Goal: Information Seeking & Learning: Learn about a topic

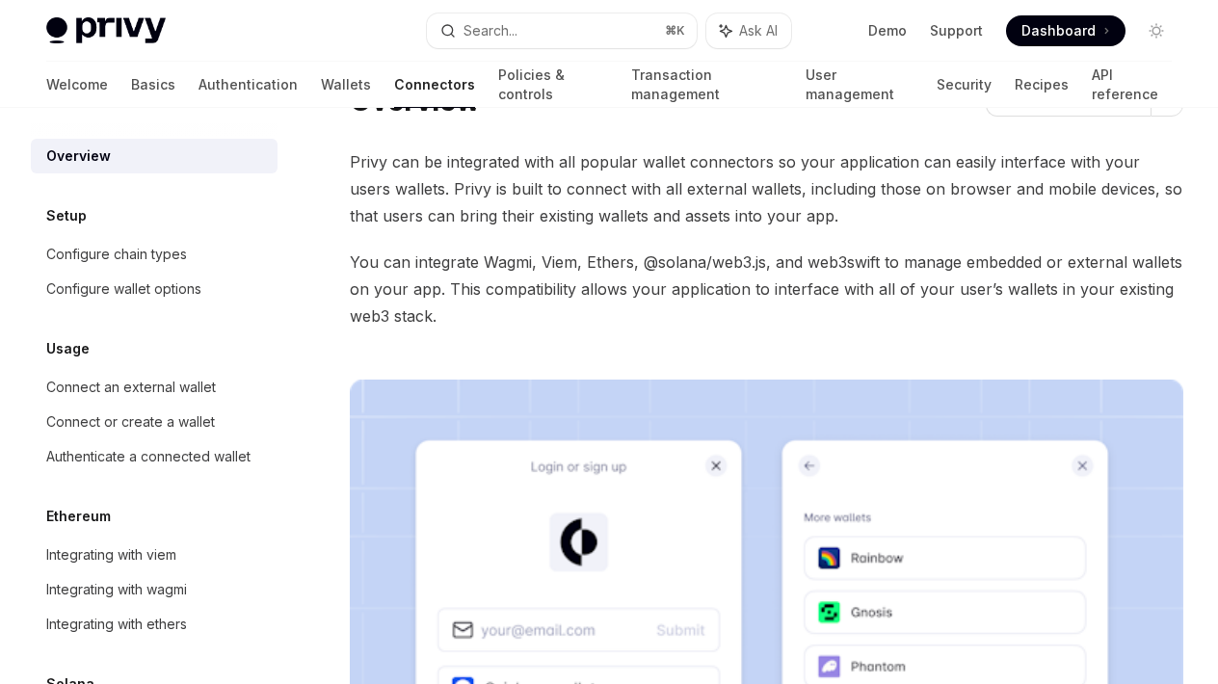
scroll to position [19, 0]
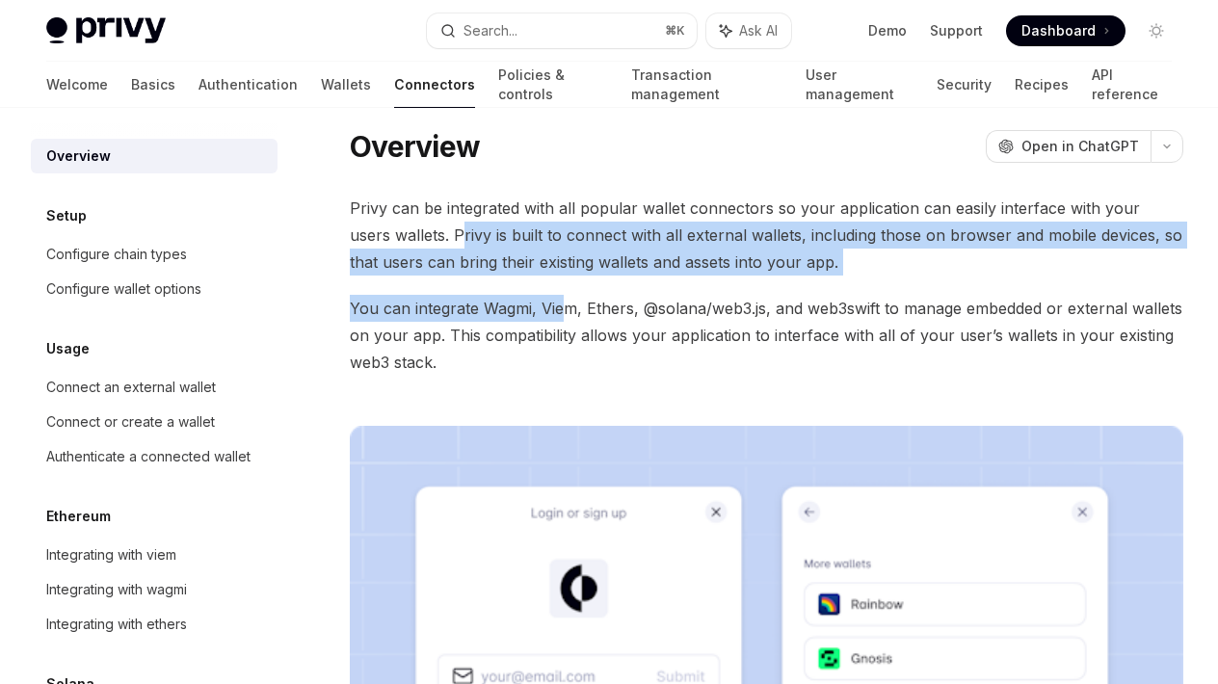
drag, startPoint x: 416, startPoint y: 235, endPoint x: 564, endPoint y: 300, distance: 161.0
click at [564, 300] on div "Privy can be integrated with all popular wallet connectors so your application …" at bounding box center [767, 624] width 834 height 858
click at [424, 232] on span "Privy can be integrated with all popular wallet connectors so your application …" at bounding box center [767, 235] width 834 height 81
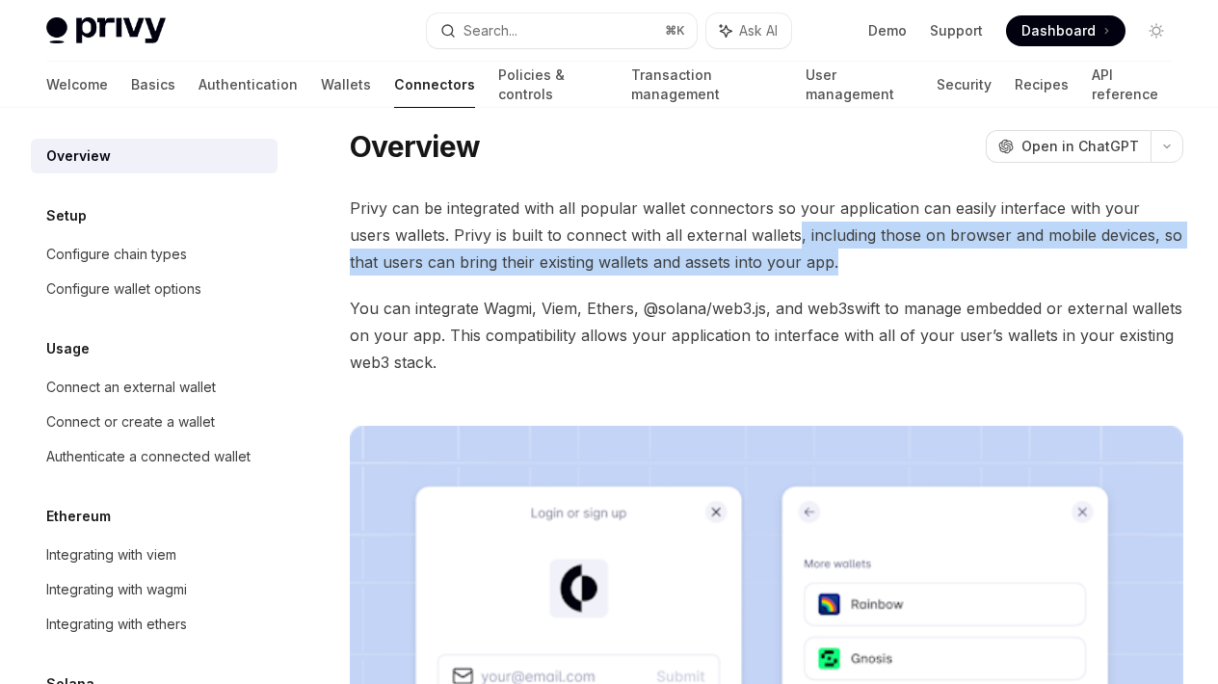
drag, startPoint x: 756, startPoint y: 230, endPoint x: 847, endPoint y: 248, distance: 93.2
click at [847, 248] on span "Privy can be integrated with all popular wallet connectors so your application …" at bounding box center [767, 235] width 834 height 81
click at [602, 268] on span "Privy can be integrated with all popular wallet connectors so your application …" at bounding box center [767, 235] width 834 height 81
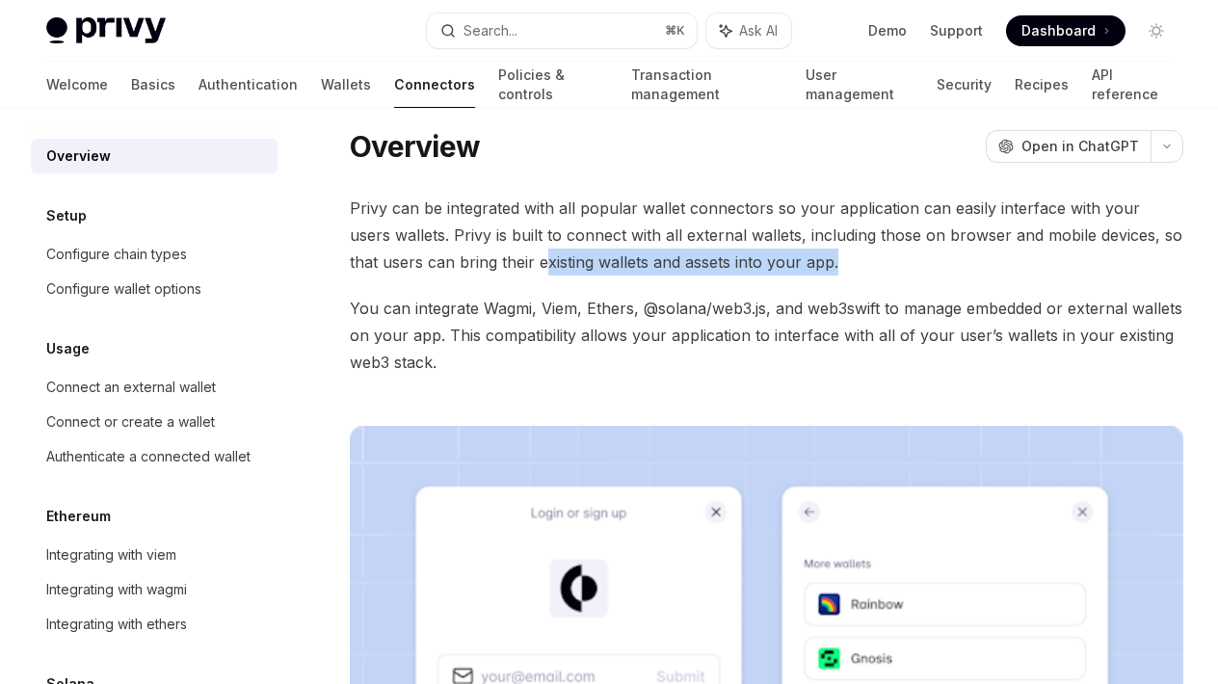
drag, startPoint x: 511, startPoint y: 265, endPoint x: 803, endPoint y: 263, distance: 292.0
click at [803, 263] on span "Privy can be integrated with all popular wallet connectors so your application …" at bounding box center [767, 235] width 834 height 81
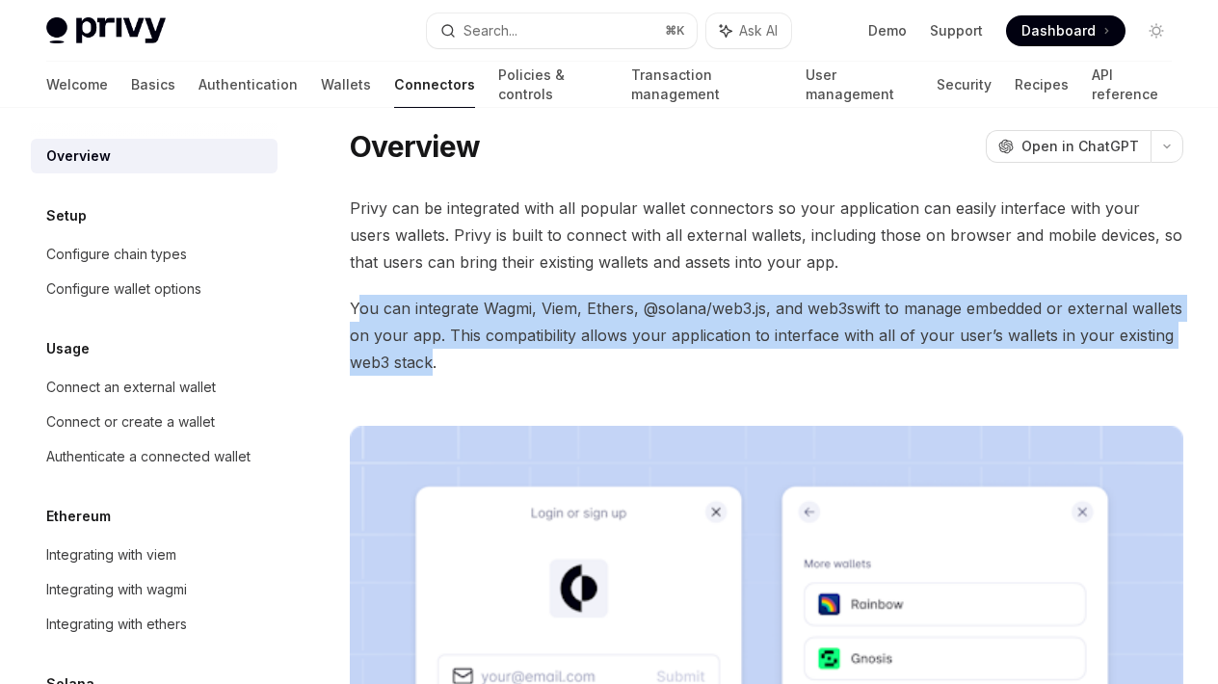
drag, startPoint x: 356, startPoint y: 306, endPoint x: 430, endPoint y: 370, distance: 97.7
click at [430, 370] on span "You can integrate Wagmi, Viem, Ethers, @solana/web3.js, and web3swift to manage…" at bounding box center [767, 335] width 834 height 81
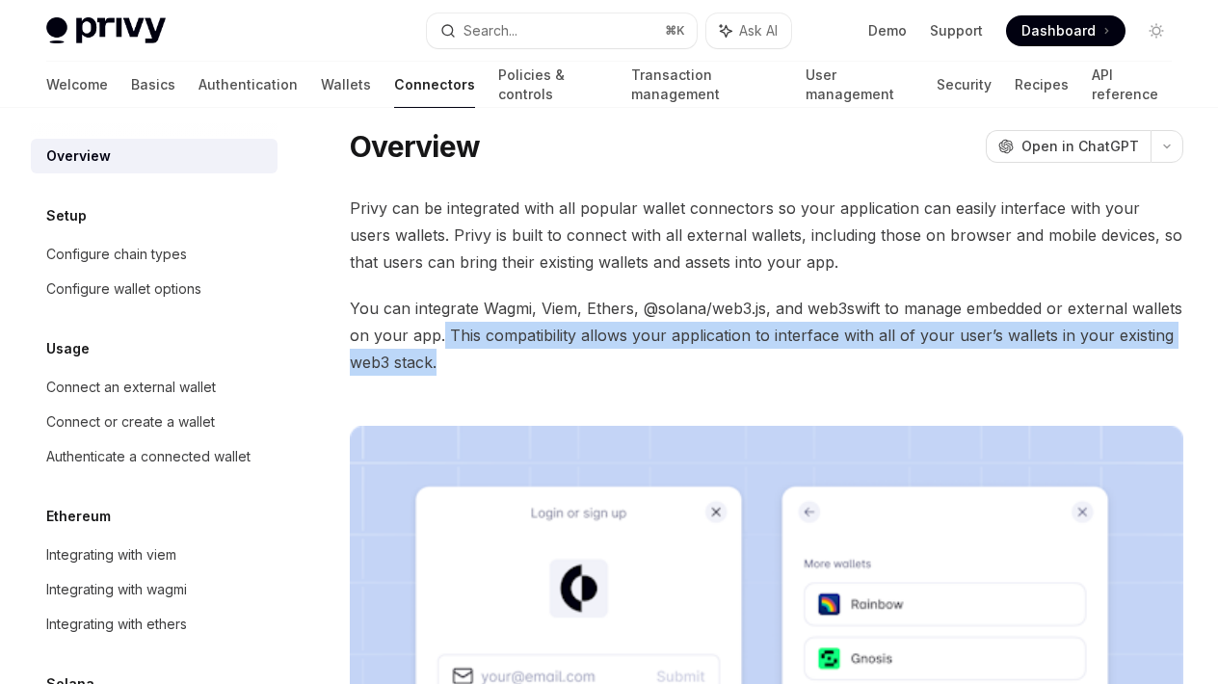
drag, startPoint x: 440, startPoint y: 332, endPoint x: 455, endPoint y: 361, distance: 32.3
click at [455, 361] on span "You can integrate Wagmi, Viem, Ethers, @solana/web3.js, and web3swift to manage…" at bounding box center [767, 335] width 834 height 81
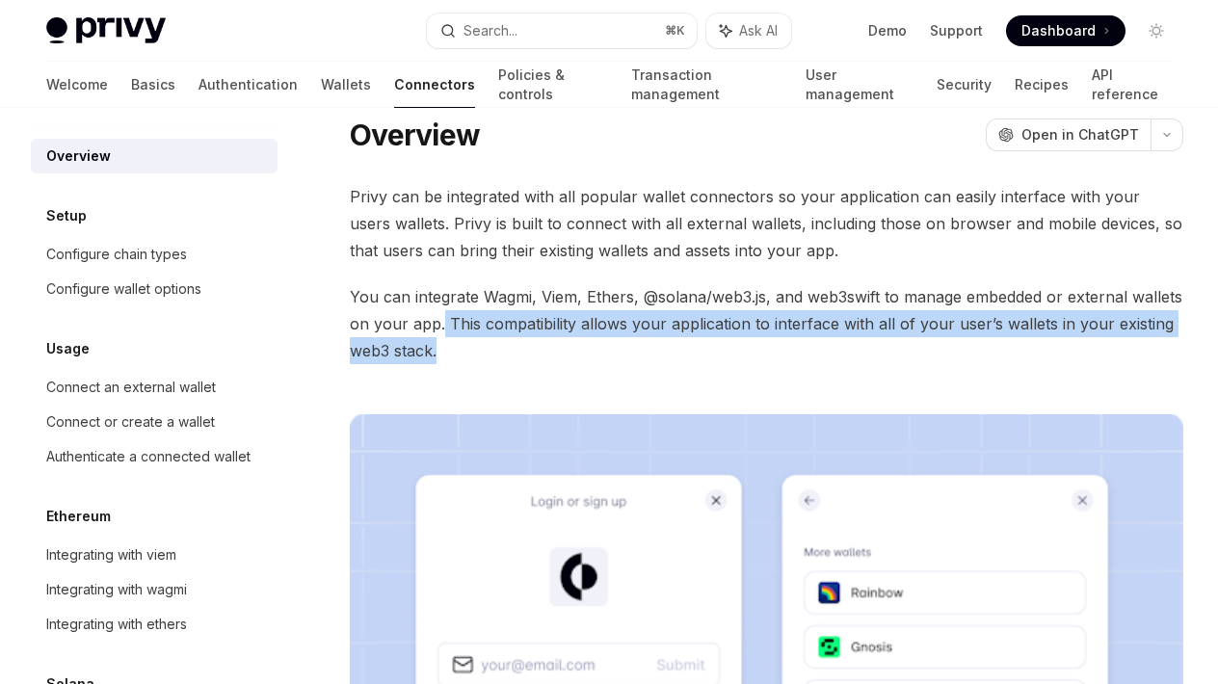
scroll to position [29, 0]
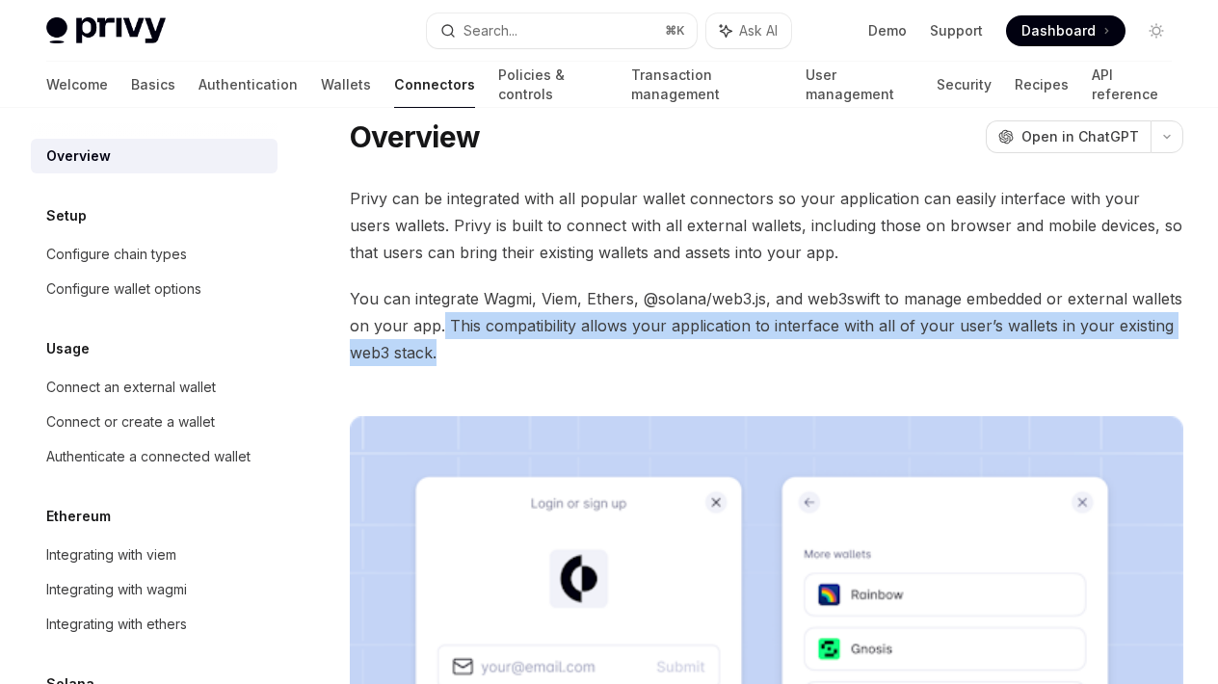
click at [511, 348] on span "You can integrate Wagmi, Viem, Ethers, @solana/web3.js, and web3swift to manage…" at bounding box center [767, 325] width 834 height 81
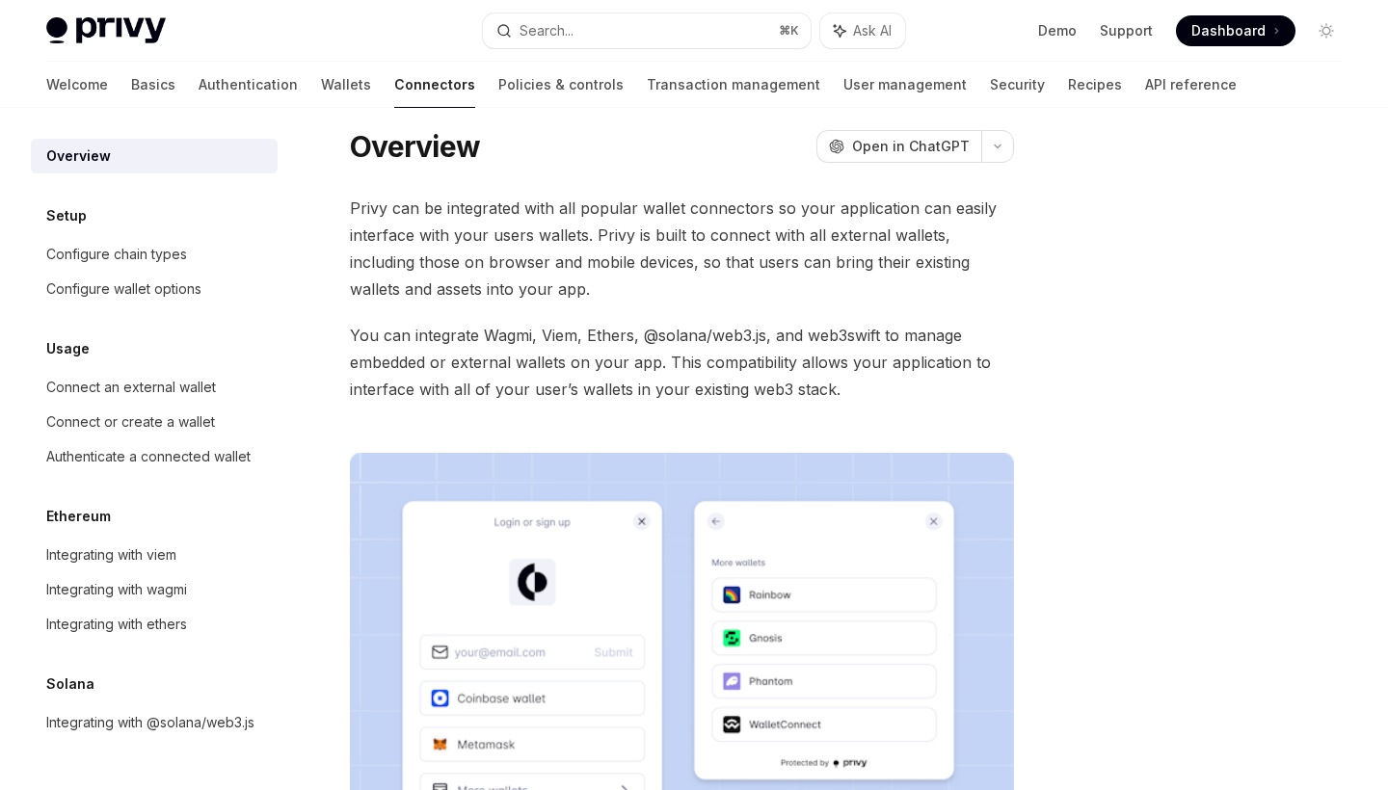
scroll to position [0, 0]
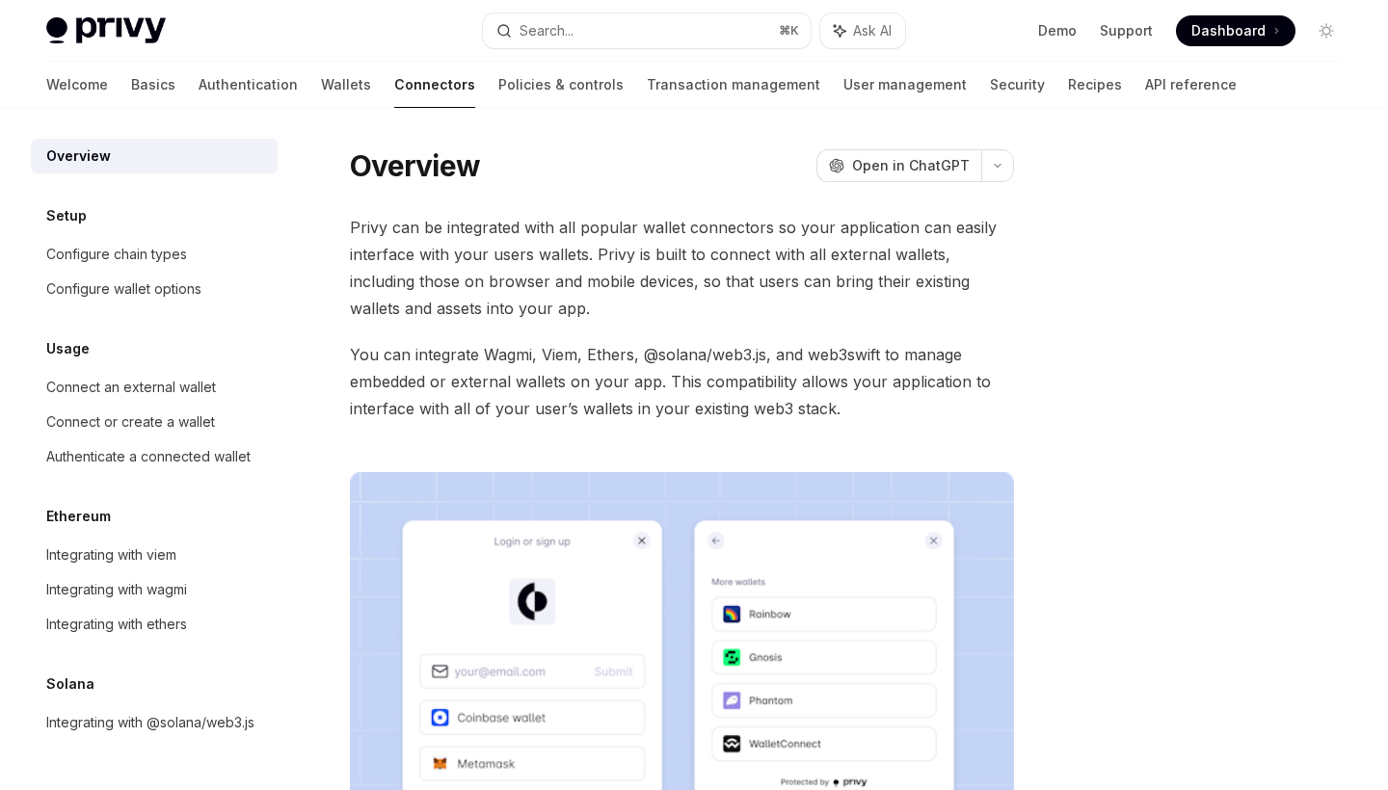
click at [428, 363] on span "You can integrate Wagmi, Viem, Ethers, @solana/web3.js, and web3swift to manage…" at bounding box center [682, 381] width 664 height 81
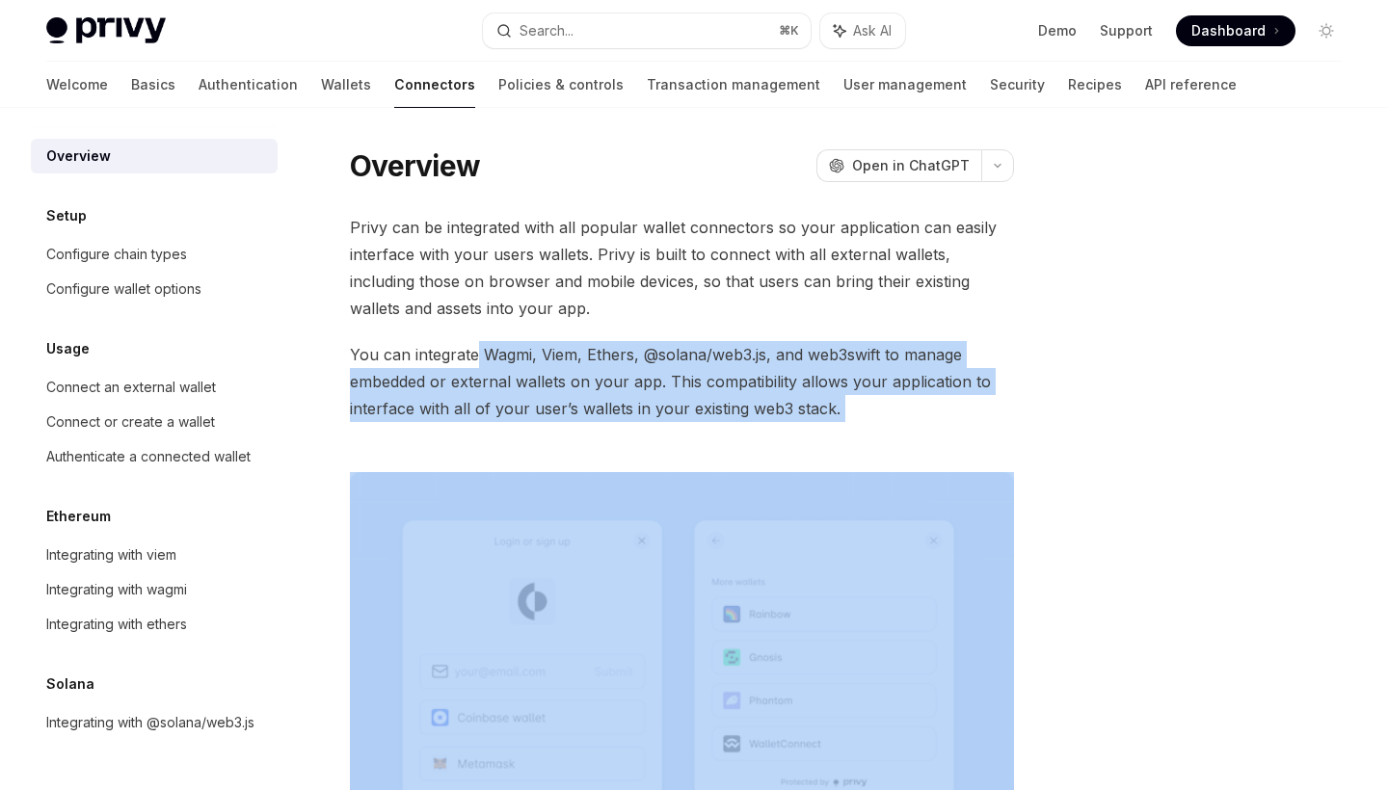
drag, startPoint x: 474, startPoint y: 349, endPoint x: 673, endPoint y: 428, distance: 213.7
click at [673, 428] on div "Privy can be integrated with all popular wallet connectors so your application …" at bounding box center [682, 595] width 664 height 763
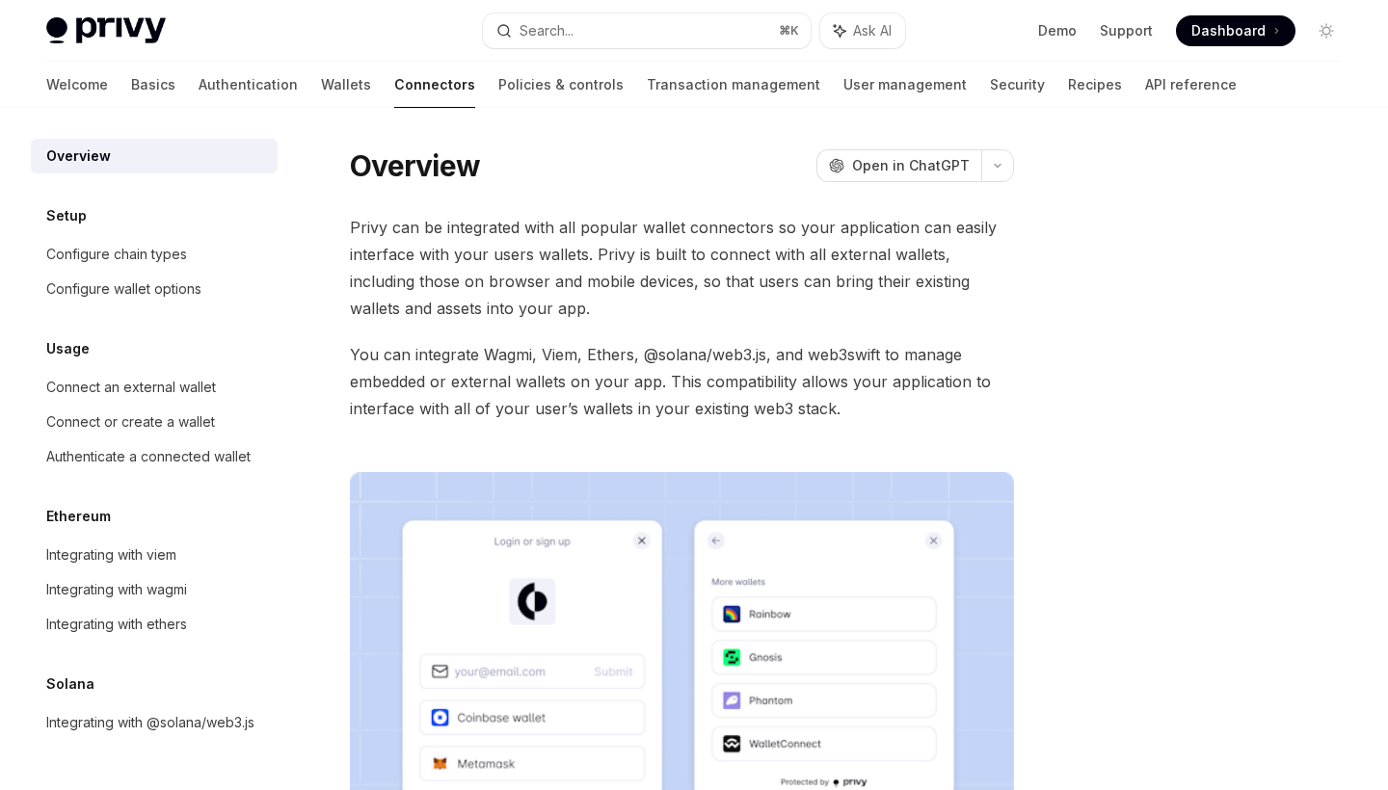
click at [628, 339] on div "Privy can be integrated with all popular wallet connectors so your application …" at bounding box center [682, 595] width 664 height 763
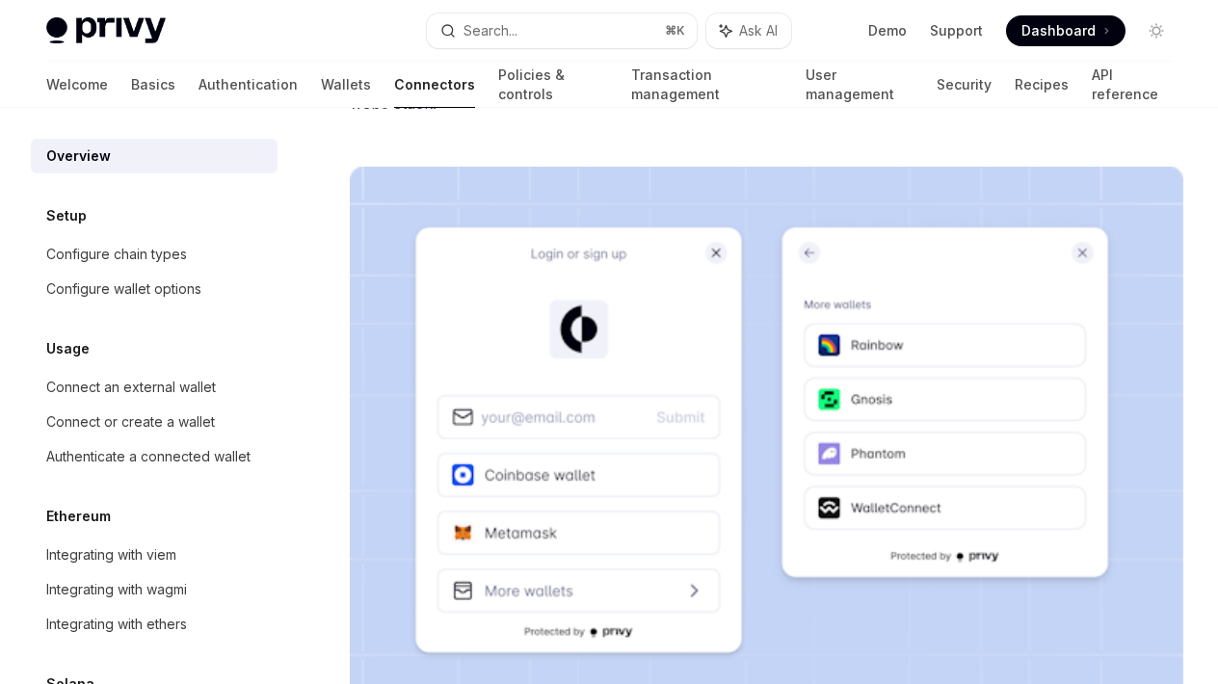
scroll to position [294, 0]
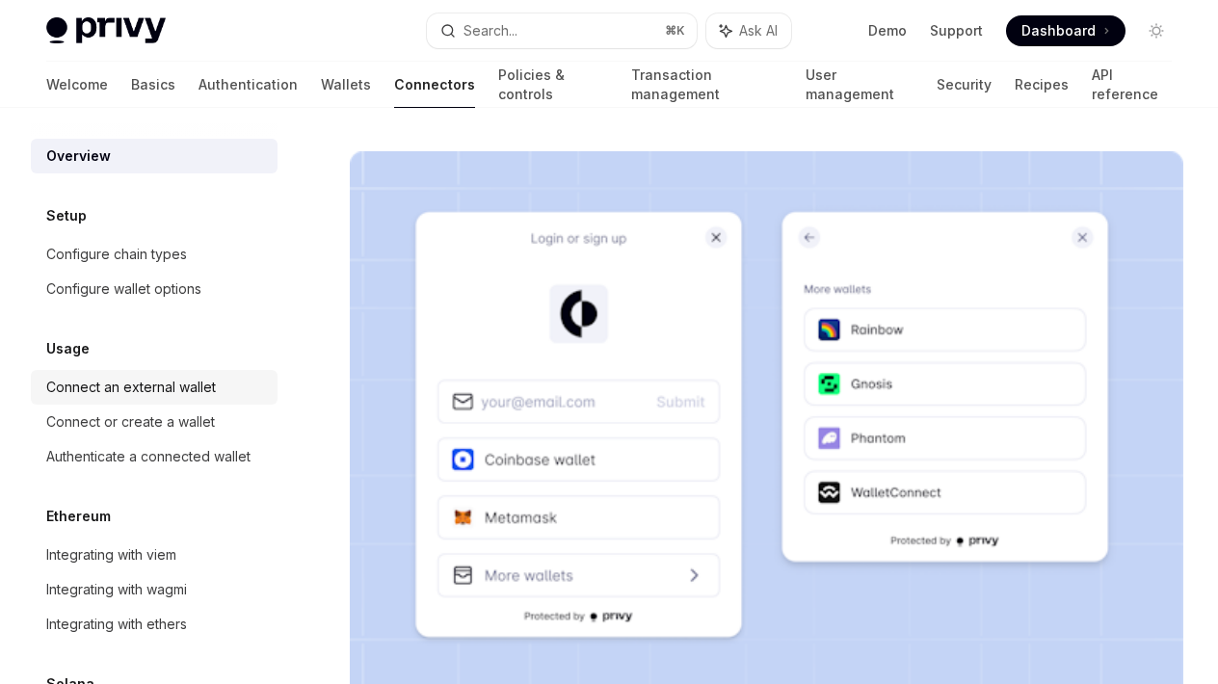
click at [132, 386] on div "Connect an external wallet" at bounding box center [131, 387] width 170 height 23
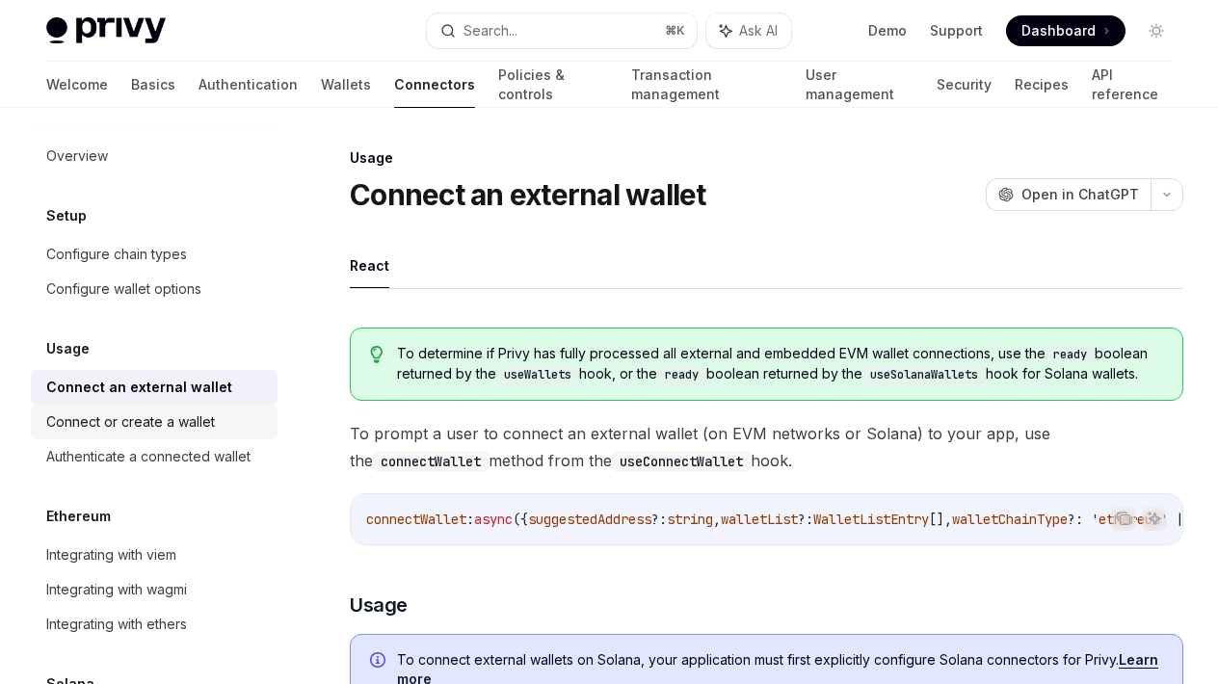
click at [162, 425] on div "Connect or create a wallet" at bounding box center [130, 422] width 169 height 23
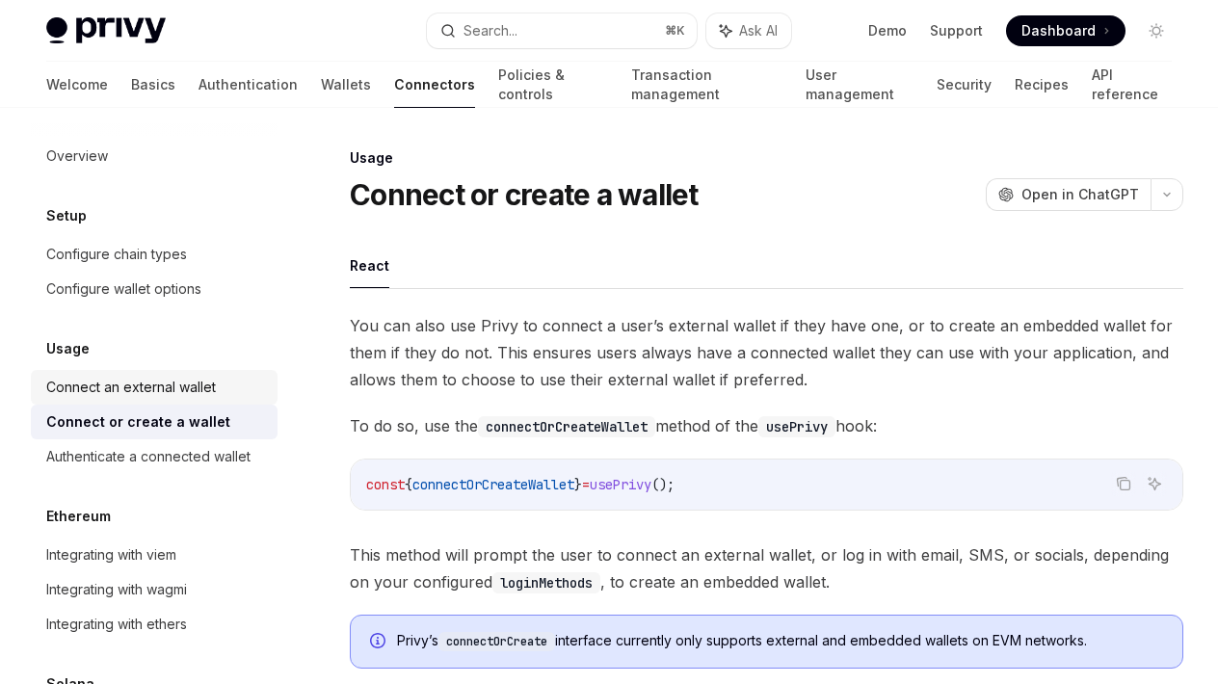
click at [172, 375] on link "Connect an external wallet" at bounding box center [154, 387] width 247 height 35
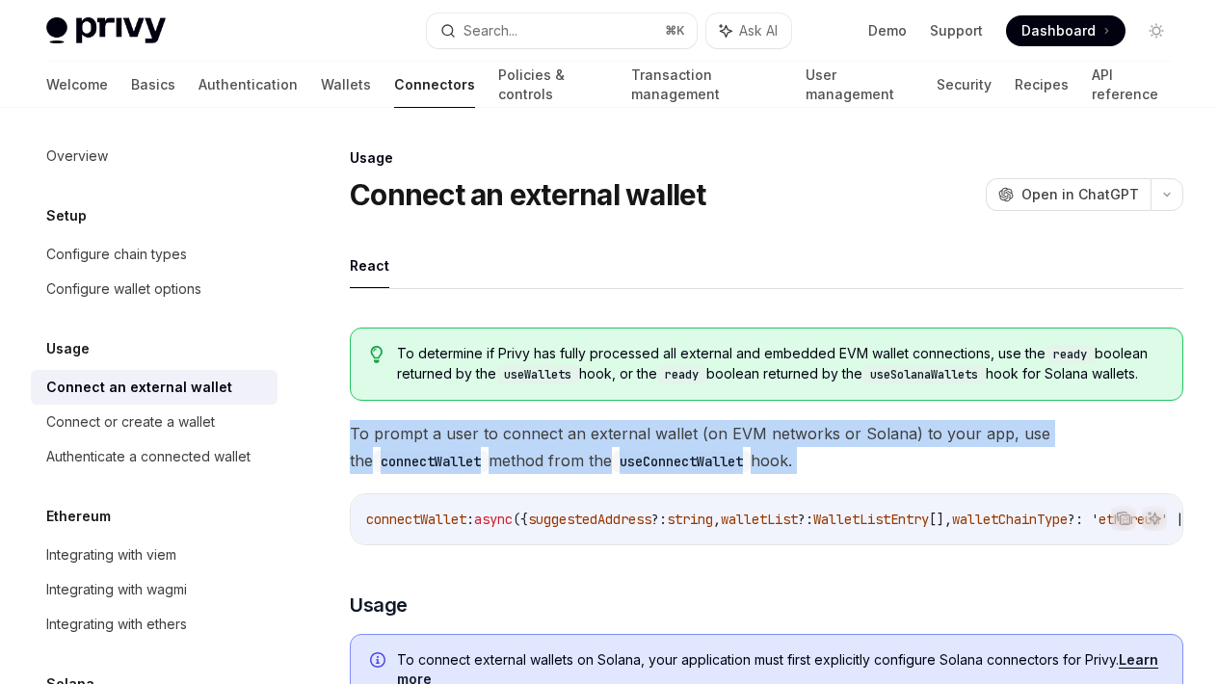
drag, startPoint x: 350, startPoint y: 449, endPoint x: 684, endPoint y: 494, distance: 337.5
click at [726, 472] on span "To prompt a user to connect an external wallet (on EVM networks or Solana) to y…" at bounding box center [767, 447] width 834 height 54
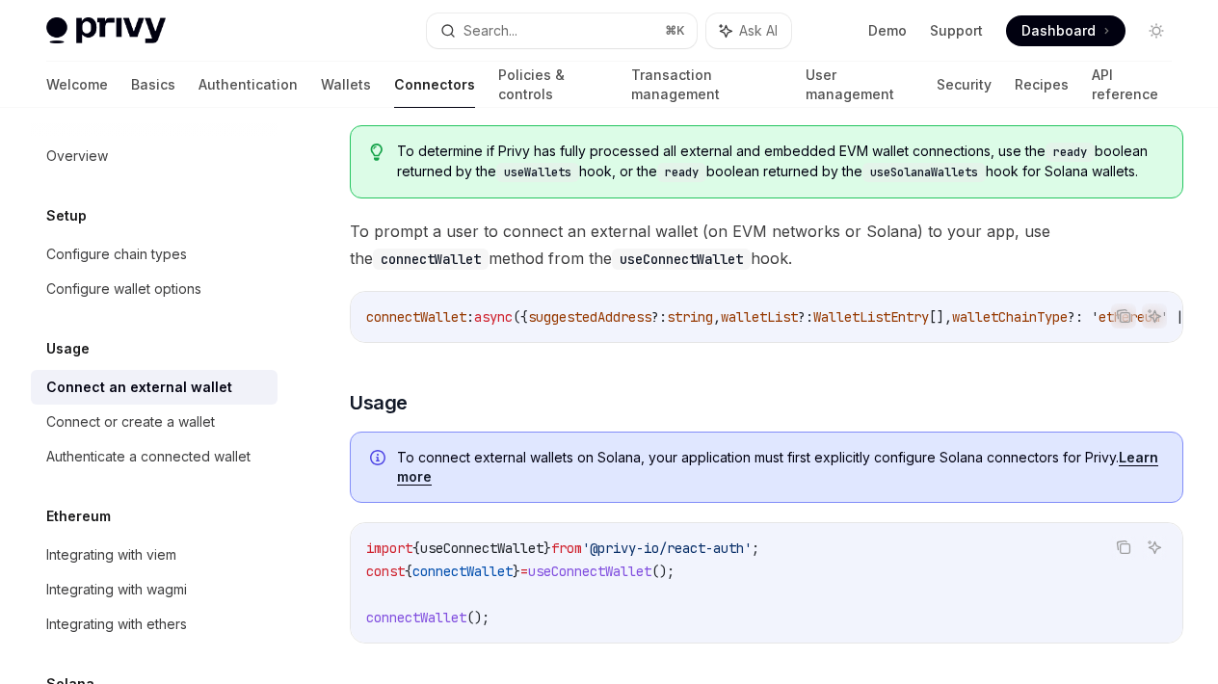
scroll to position [202, 0]
click at [321, 83] on link "Wallets" at bounding box center [346, 85] width 50 height 46
type textarea "*"
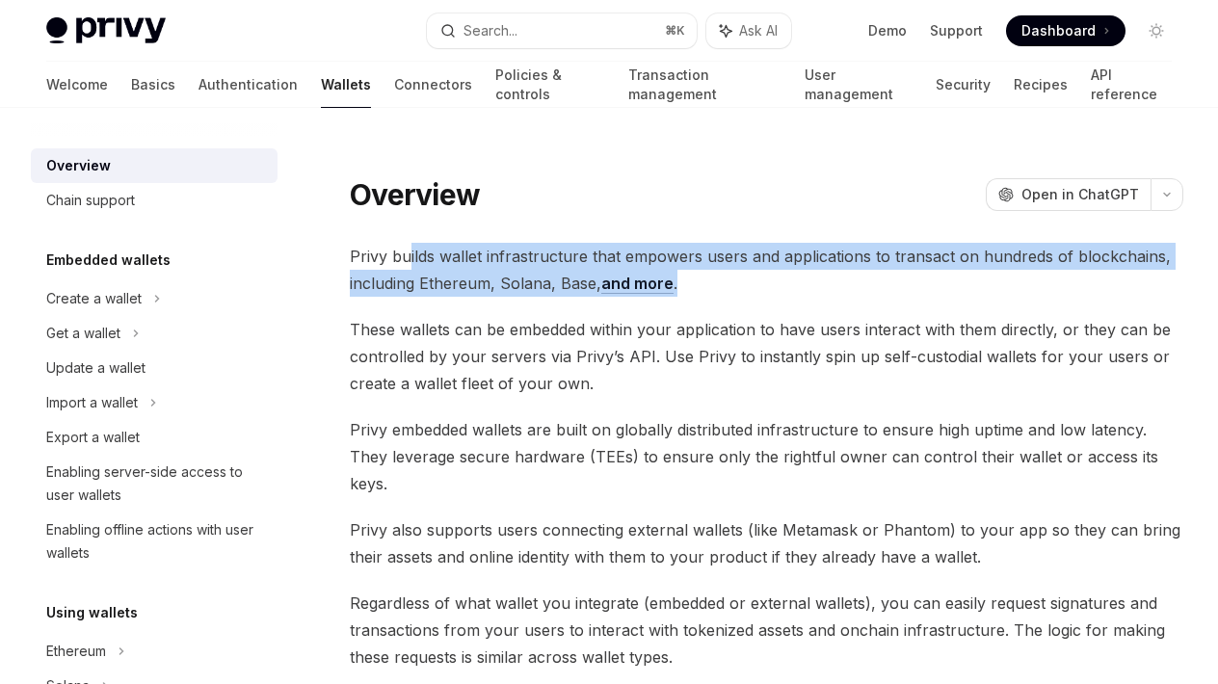
drag, startPoint x: 407, startPoint y: 250, endPoint x: 677, endPoint y: 282, distance: 271.8
click at [677, 282] on span "Privy builds wallet infrastructure that empowers users and applications to tran…" at bounding box center [767, 270] width 834 height 54
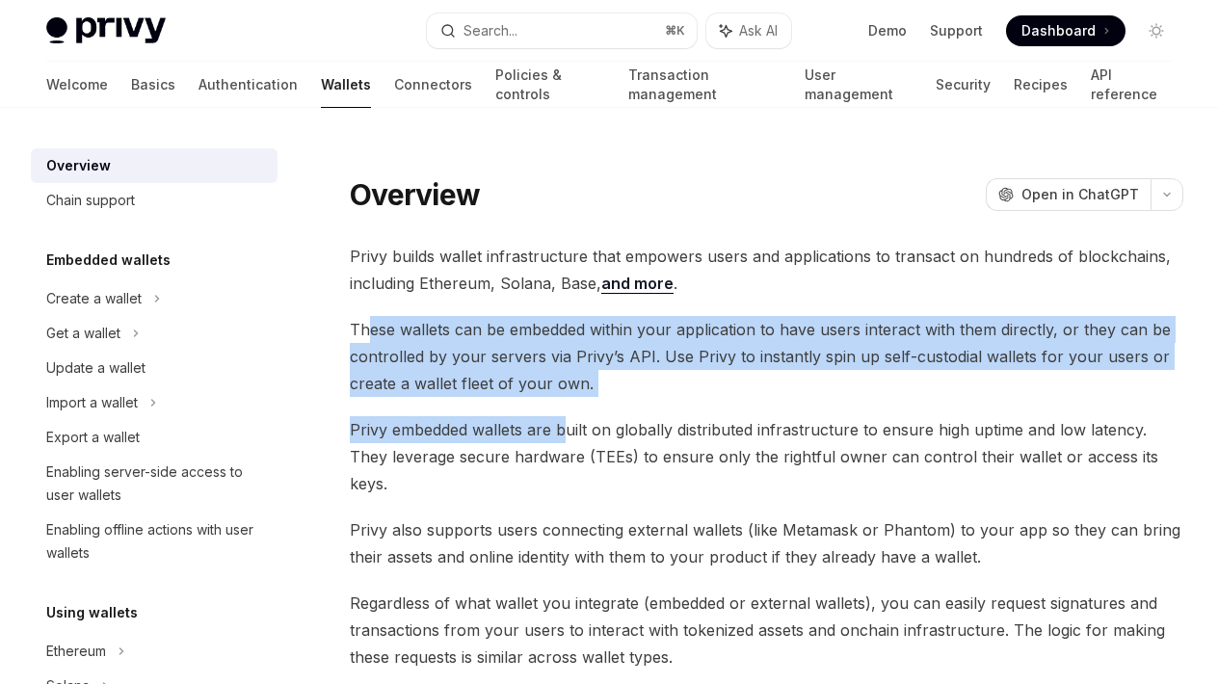
drag, startPoint x: 371, startPoint y: 328, endPoint x: 569, endPoint y: 421, distance: 218.6
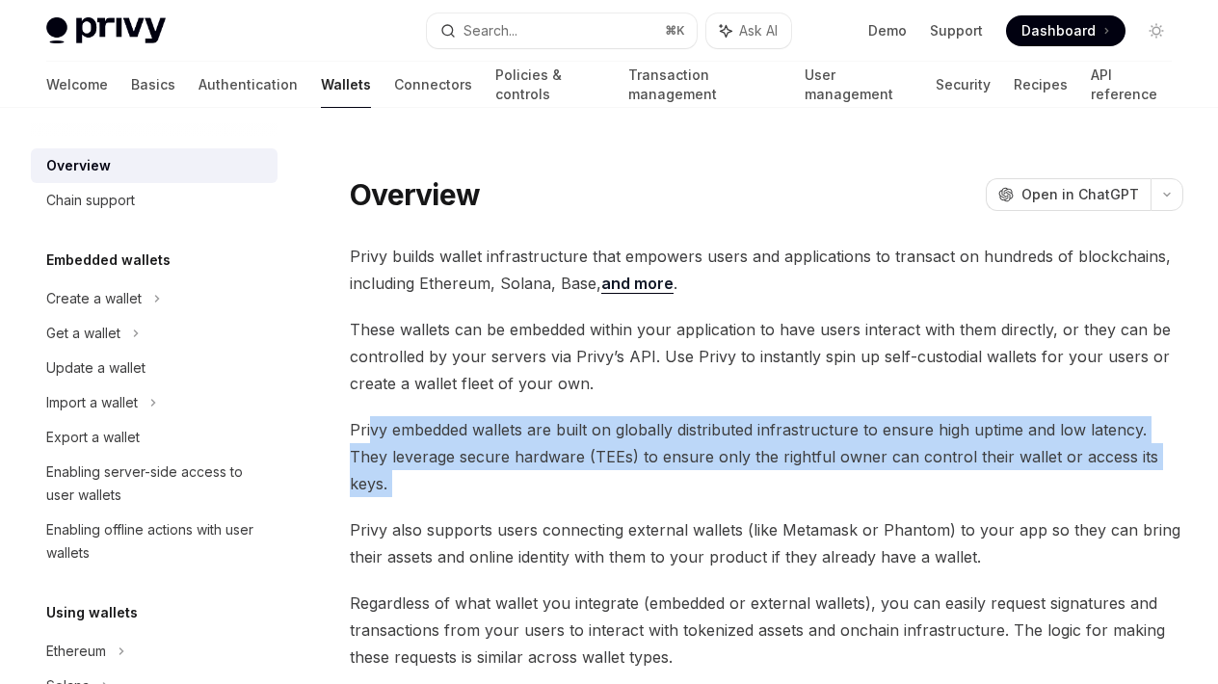
drag, startPoint x: 371, startPoint y: 432, endPoint x: 460, endPoint y: 487, distance: 104.3
click at [416, 452] on span "Privy embedded wallets are built on globally distributed infrastructure to ensu…" at bounding box center [767, 456] width 834 height 81
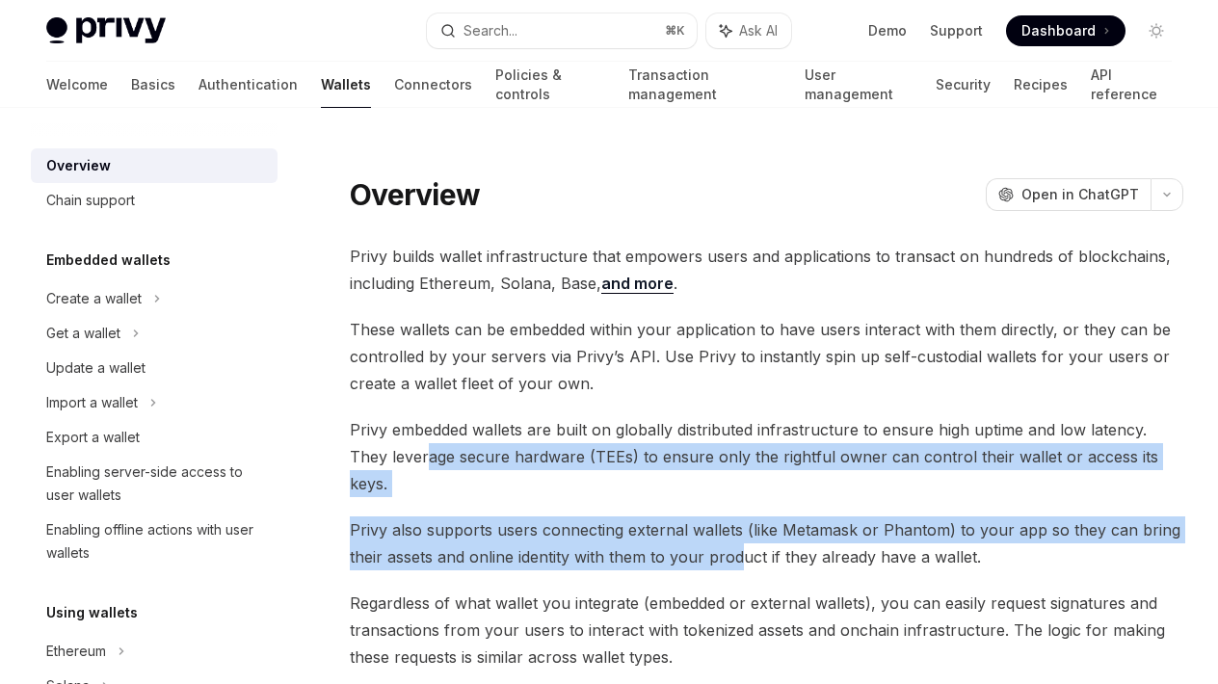
drag, startPoint x: 387, startPoint y: 453, endPoint x: 740, endPoint y: 520, distance: 359.1
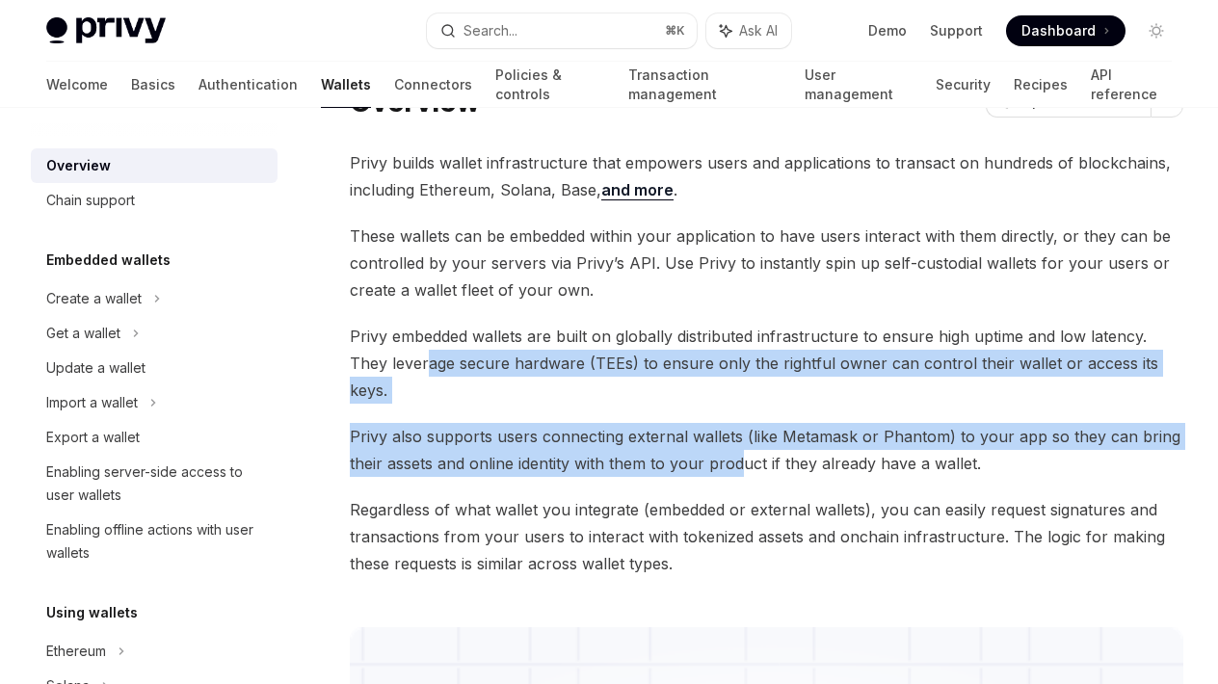
scroll to position [142, 0]
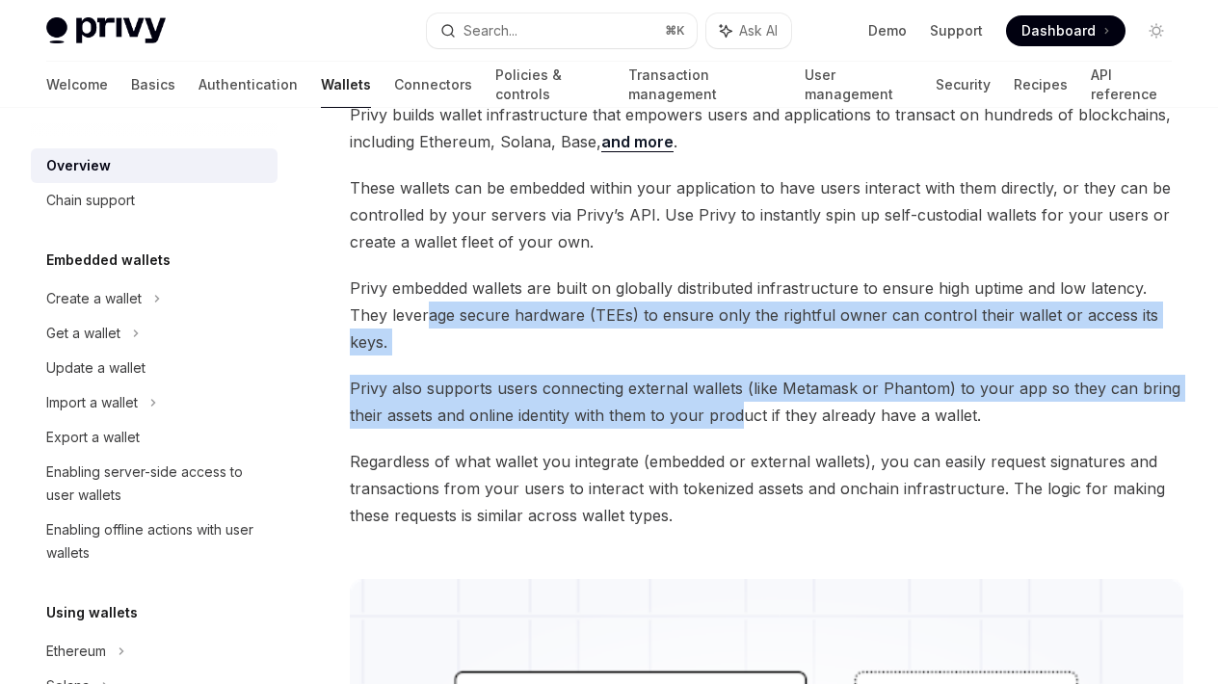
click at [475, 375] on span "Privy also supports users connecting external wallets (like Metamask or Phantom…" at bounding box center [767, 402] width 834 height 54
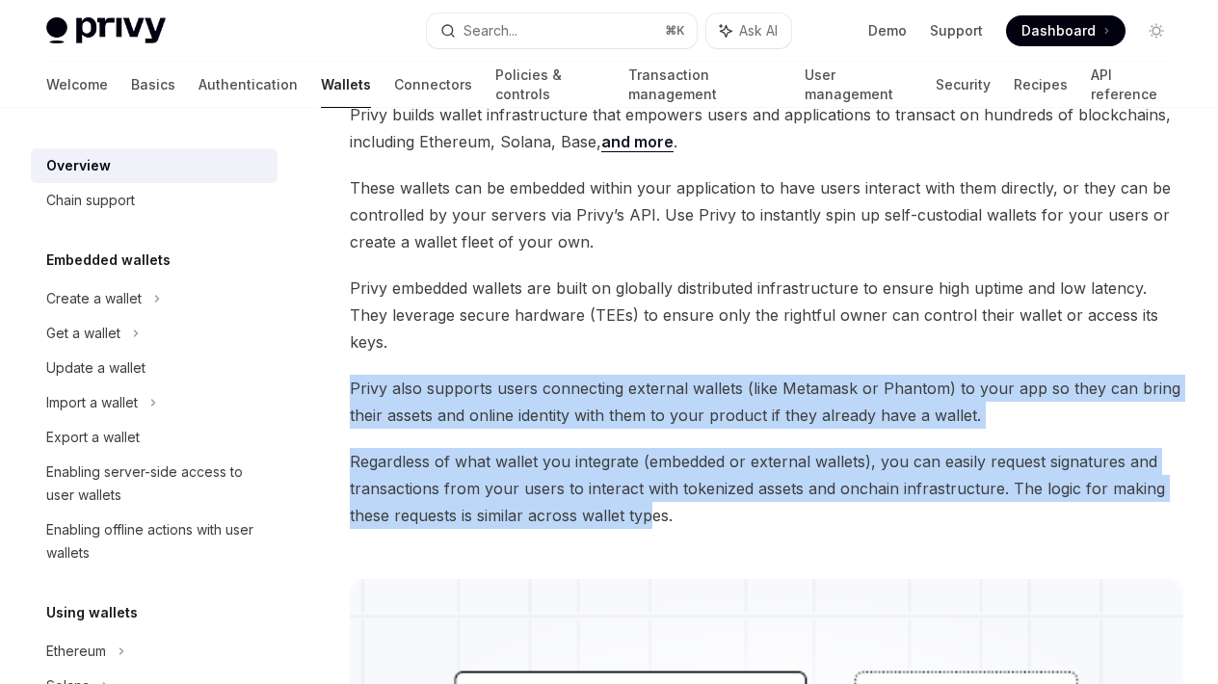
drag, startPoint x: 351, startPoint y: 360, endPoint x: 655, endPoint y: 491, distance: 331.5
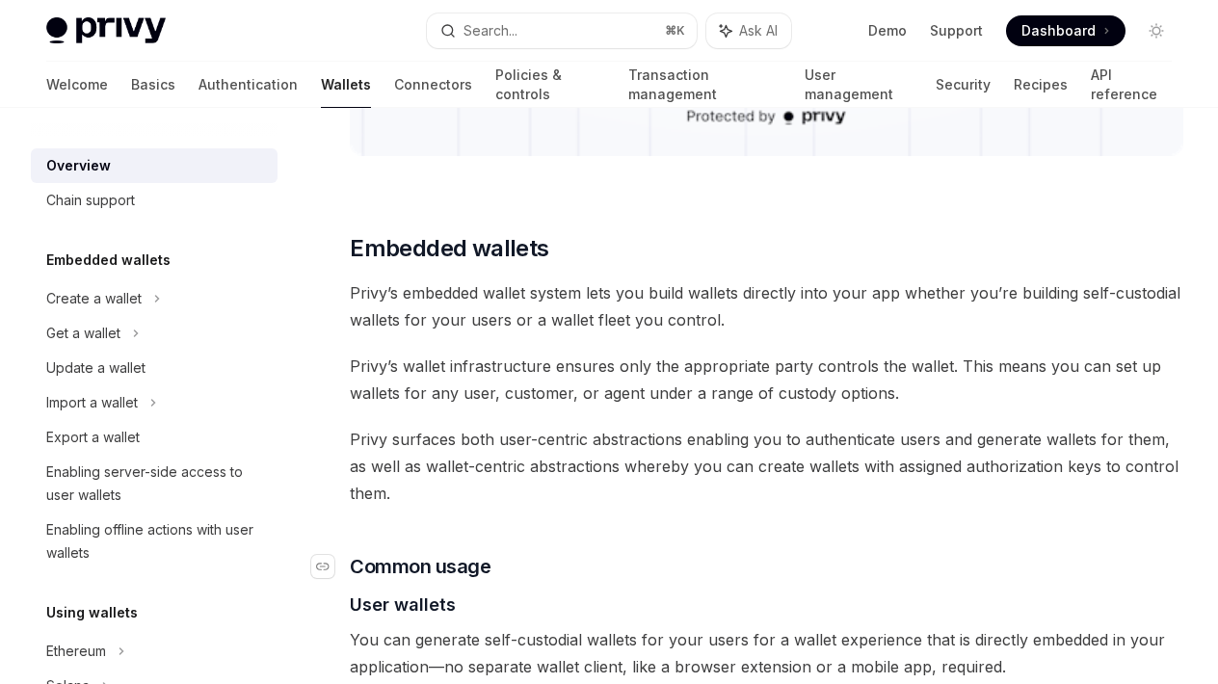
scroll to position [944, 0]
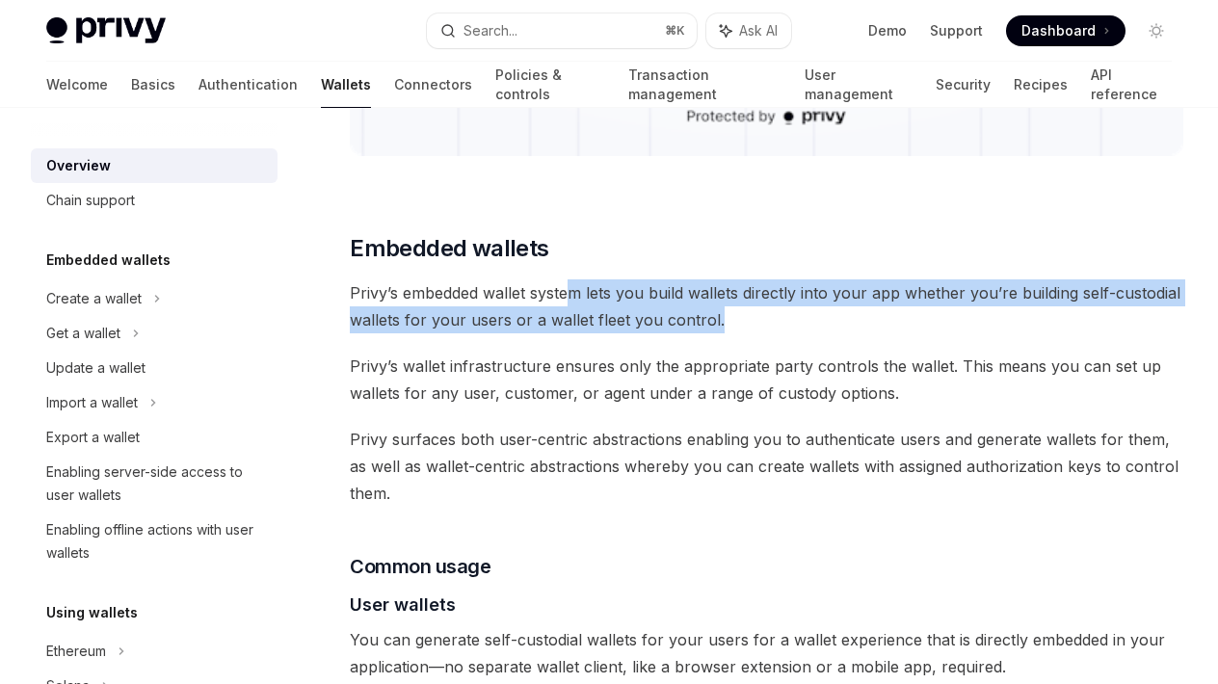
drag, startPoint x: 568, startPoint y: 262, endPoint x: 741, endPoint y: 298, distance: 177.1
click at [741, 298] on span "Privy’s embedded wallet system lets you build wallets directly into your app wh…" at bounding box center [767, 306] width 834 height 54
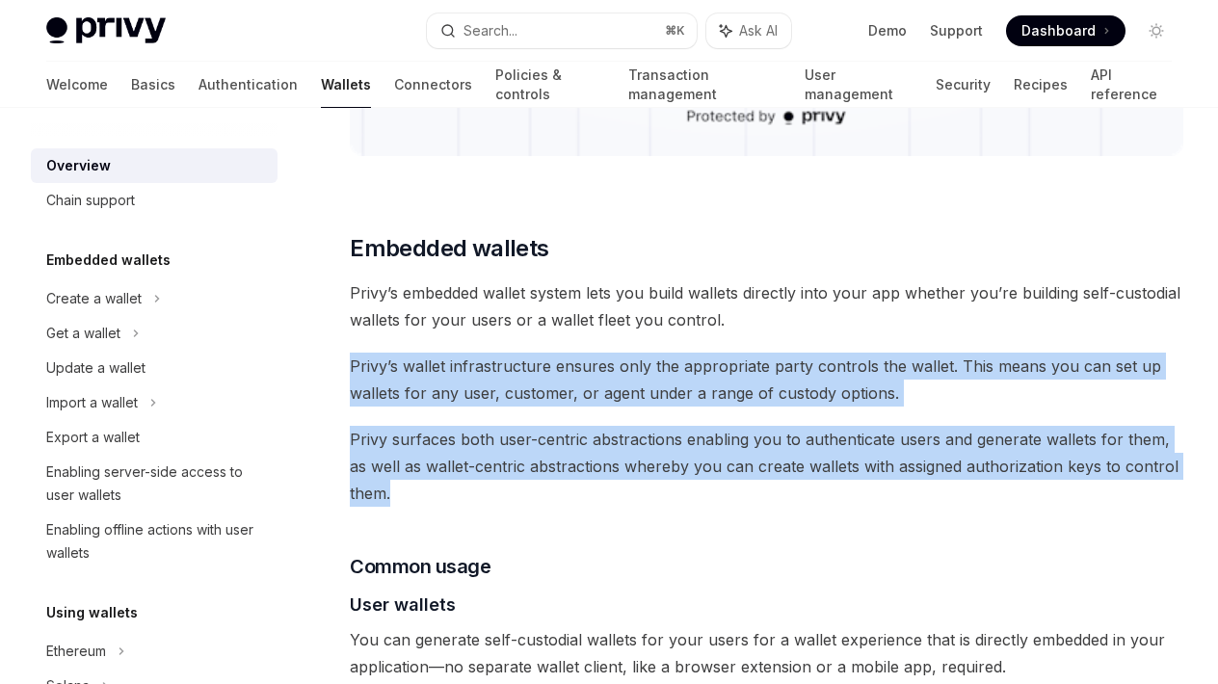
drag, startPoint x: 352, startPoint y: 333, endPoint x: 521, endPoint y: 453, distance: 207.5
click at [364, 426] on span "Privy surfaces both user-centric abstractions enabling you to authenticate user…" at bounding box center [767, 466] width 834 height 81
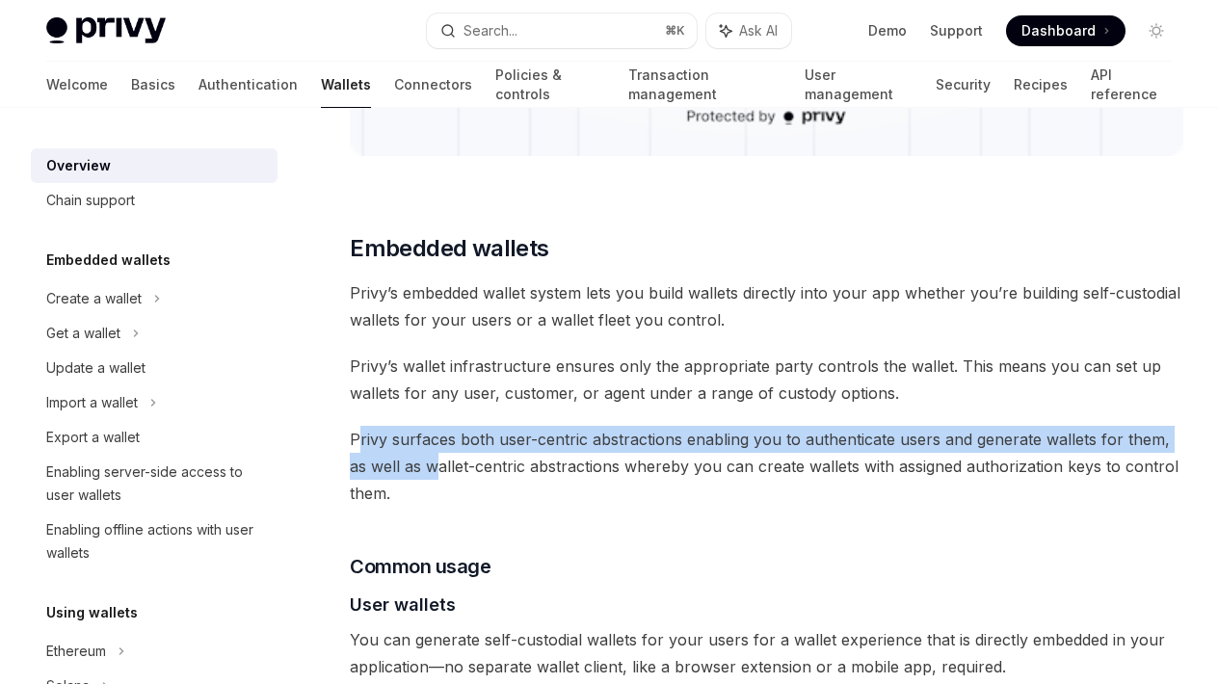
drag, startPoint x: 357, startPoint y: 414, endPoint x: 415, endPoint y: 449, distance: 68.3
click at [415, 449] on span "Privy surfaces both user-centric abstractions enabling you to authenticate user…" at bounding box center [767, 466] width 834 height 81
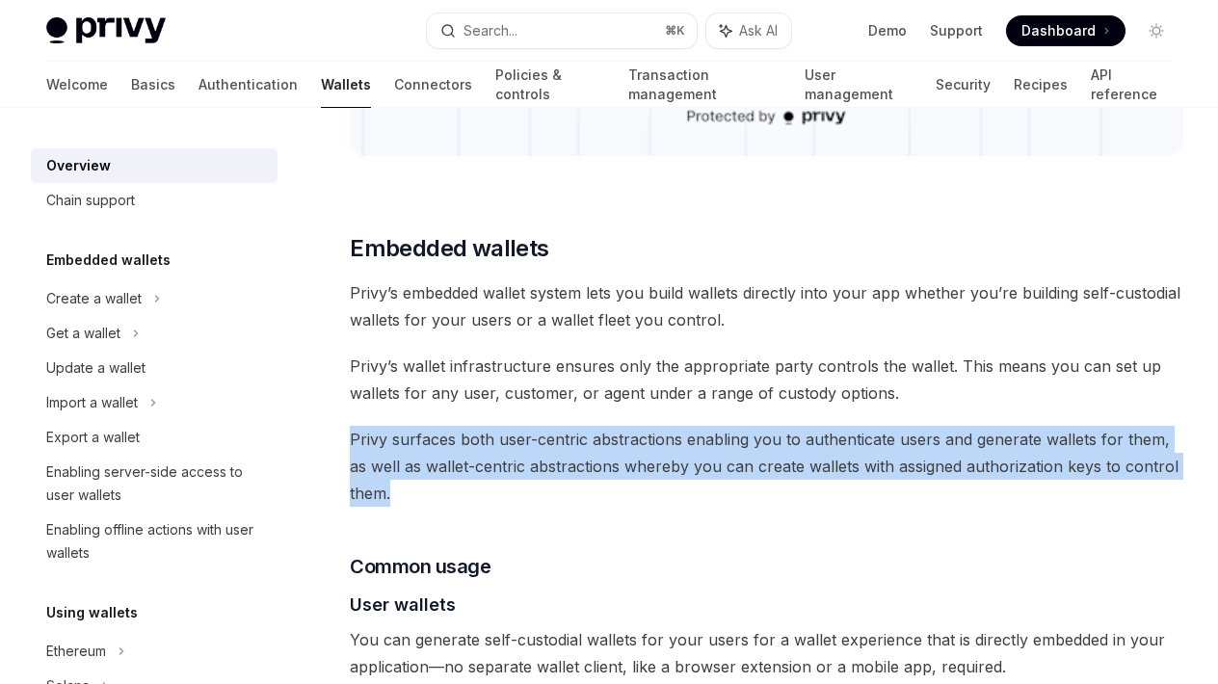
drag, startPoint x: 352, startPoint y: 407, endPoint x: 398, endPoint y: 454, distance: 66.1
click at [398, 454] on span "Privy surfaces both user-centric abstractions enabling you to authenticate user…" at bounding box center [767, 466] width 834 height 81
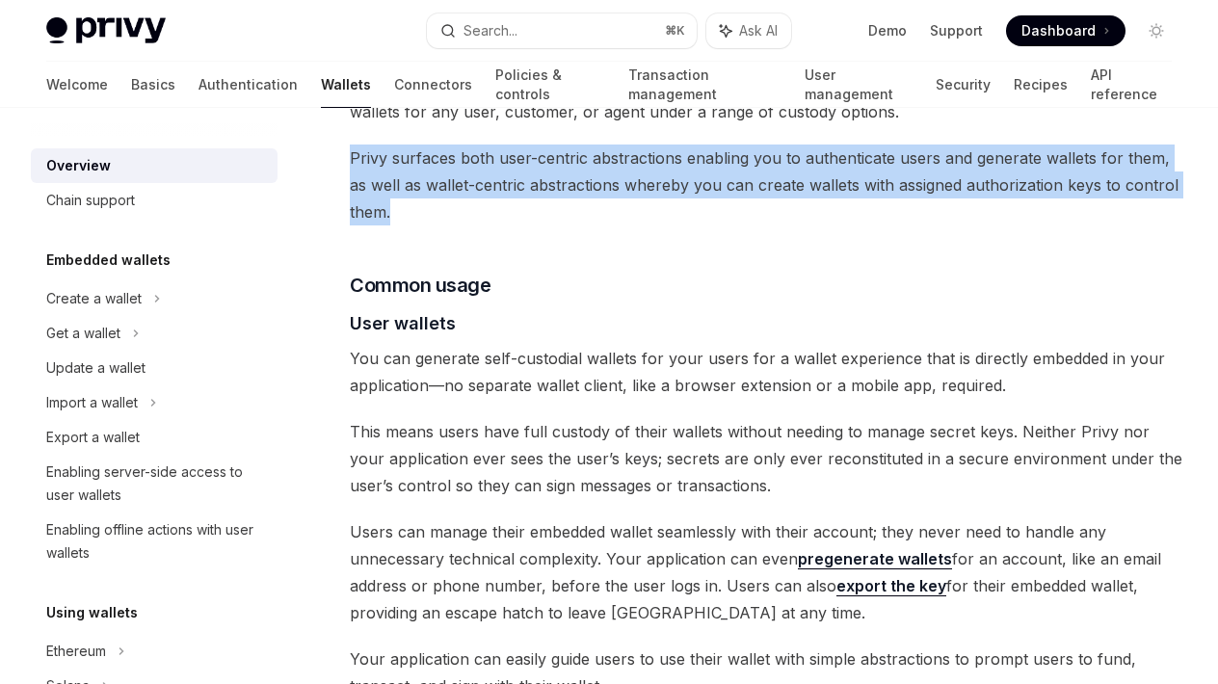
scroll to position [1229, 0]
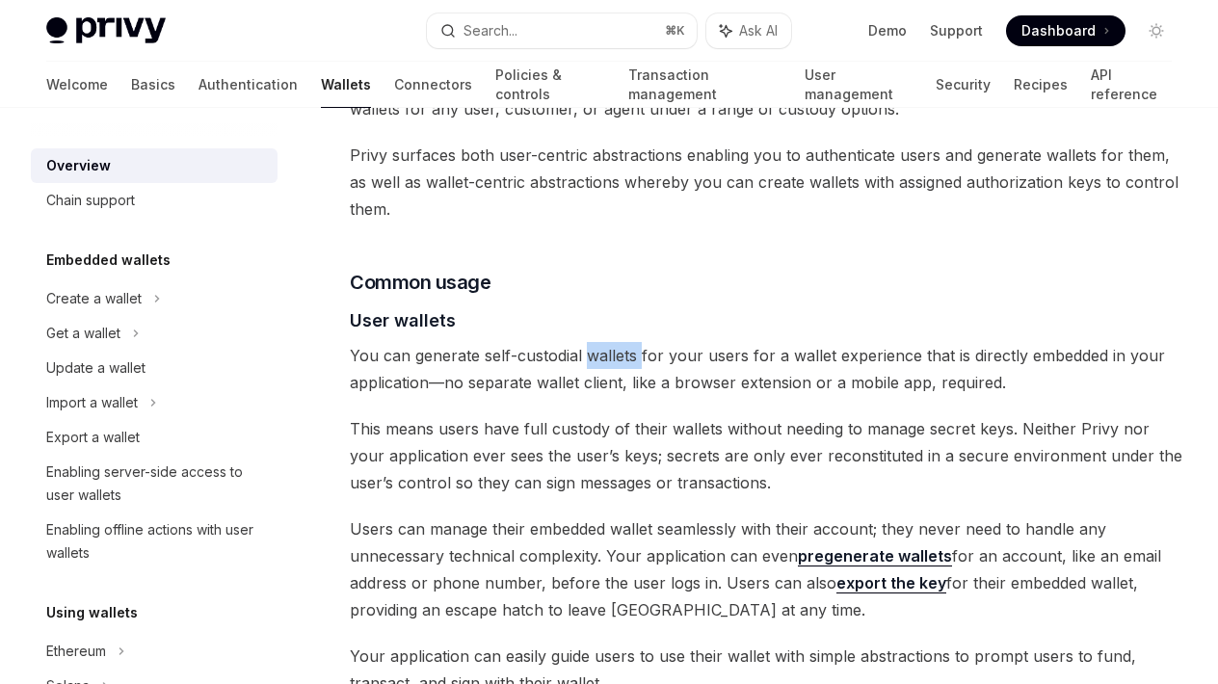
drag, startPoint x: 587, startPoint y: 327, endPoint x: 640, endPoint y: 334, distance: 53.6
click at [640, 342] on span "You can generate self-custodial wallets for your users for a wallet experience …" at bounding box center [767, 369] width 834 height 54
click at [636, 419] on span "This means users have full custody of their wallets without needing to manage s…" at bounding box center [767, 455] width 834 height 81
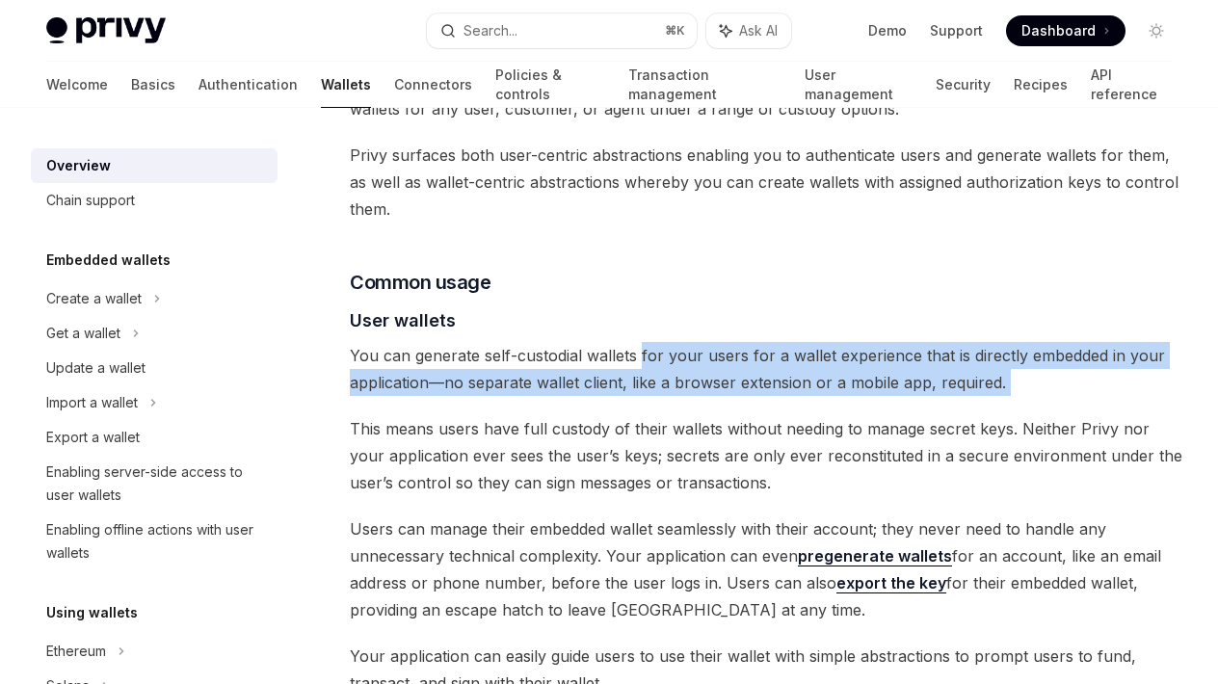
drag, startPoint x: 641, startPoint y: 328, endPoint x: 837, endPoint y: 381, distance: 203.6
click at [837, 381] on div "Privy builds wallet infrastructure that empowers users and applications to tran…" at bounding box center [767, 684] width 834 height 3340
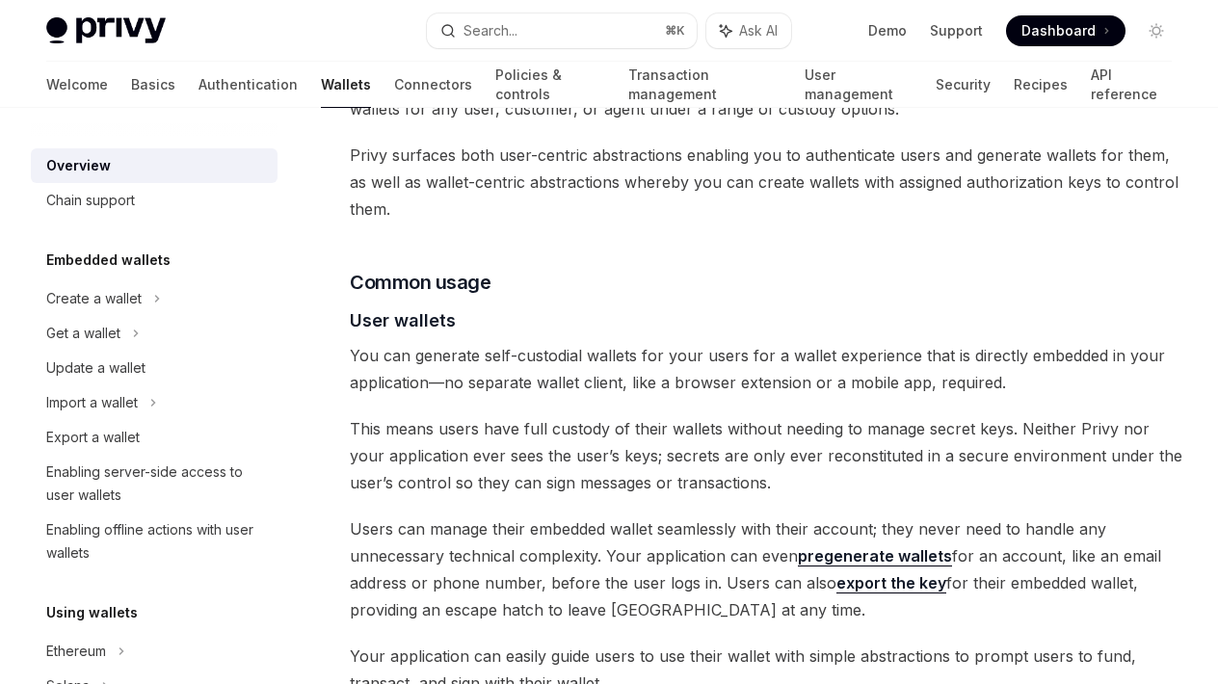
click at [370, 415] on span "This means users have full custody of their wallets without needing to manage s…" at bounding box center [767, 455] width 834 height 81
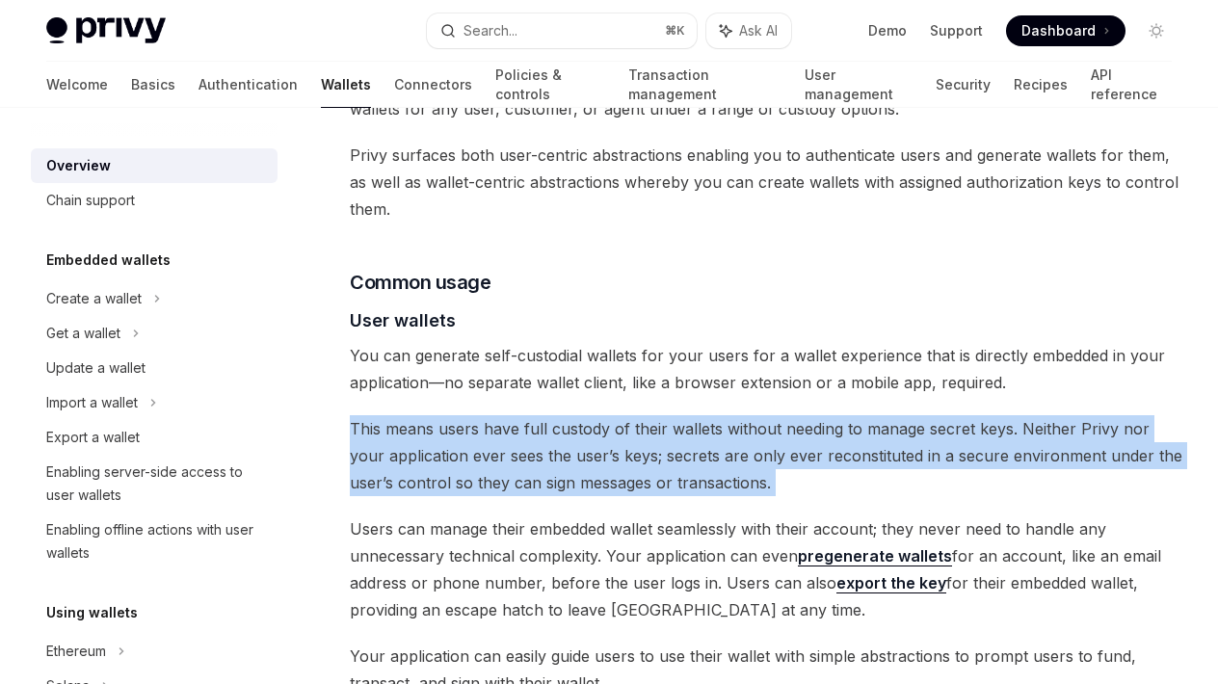
drag, startPoint x: 355, startPoint y: 404, endPoint x: 577, endPoint y: 475, distance: 233.8
click at [577, 475] on div "Privy builds wallet infrastructure that empowers users and applications to tran…" at bounding box center [767, 684] width 834 height 3340
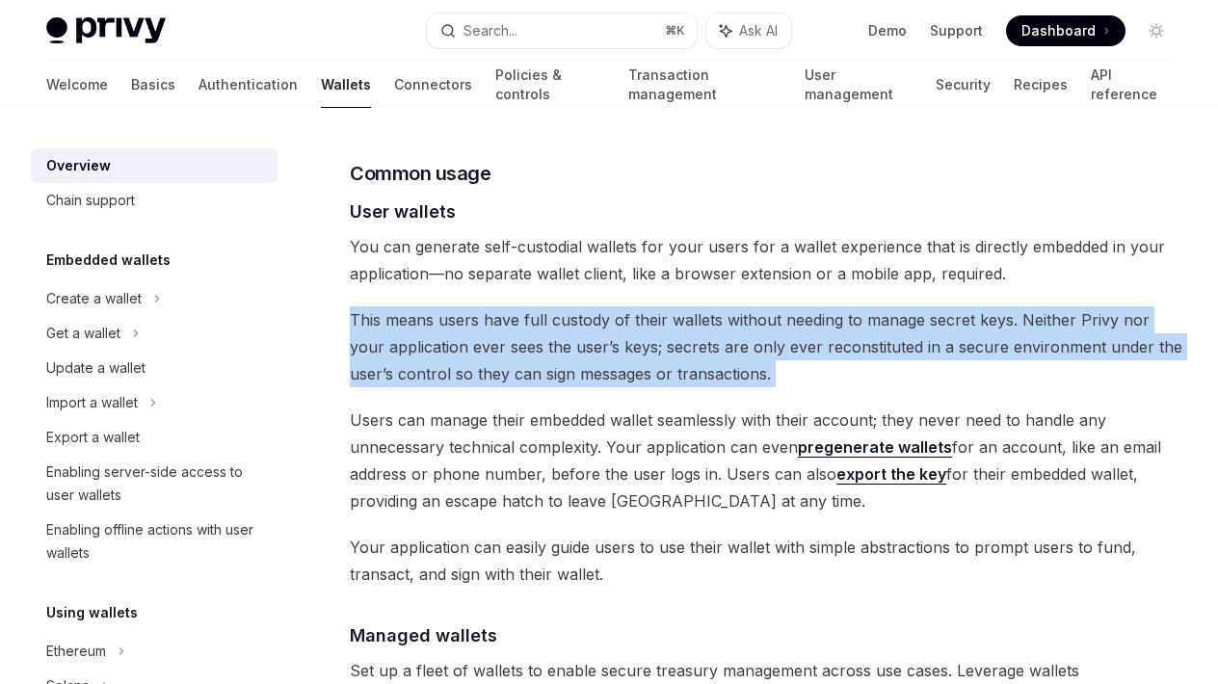
scroll to position [1338, 0]
click at [553, 326] on span "This means users have full custody of their wallets without needing to manage s…" at bounding box center [767, 346] width 834 height 81
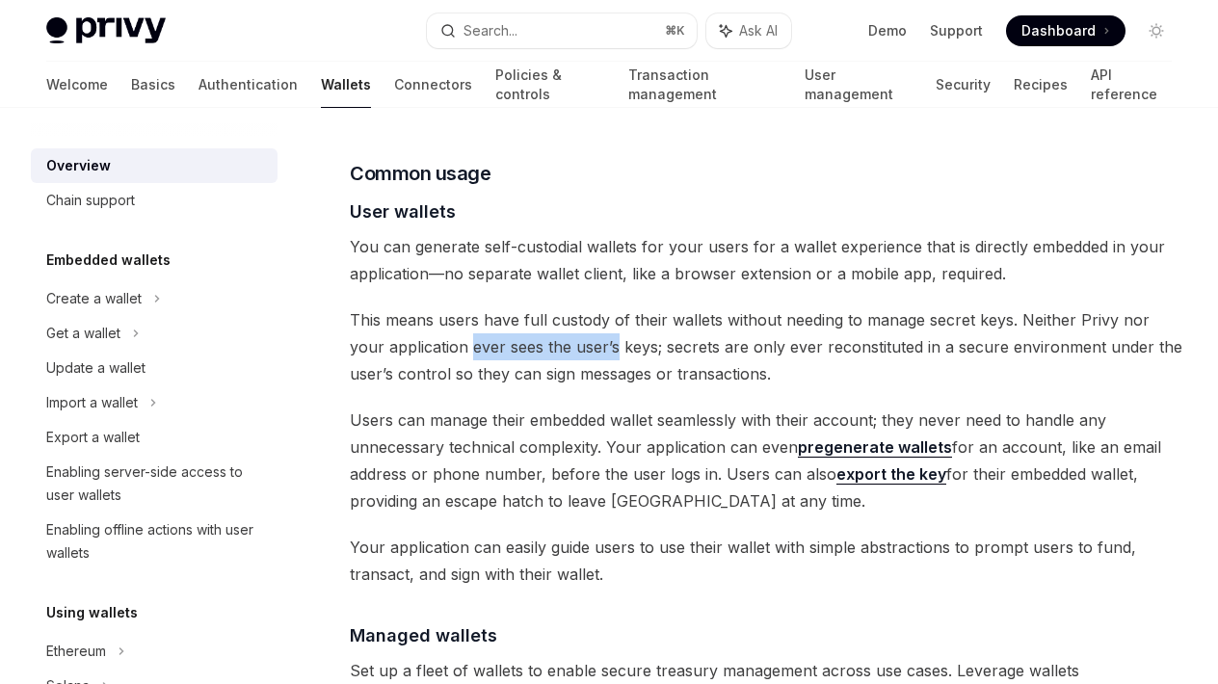
drag, startPoint x: 437, startPoint y: 319, endPoint x: 583, endPoint y: 316, distance: 146.5
click at [583, 316] on span "This means users have full custody of their wallets without needing to manage s…" at bounding box center [767, 346] width 834 height 81
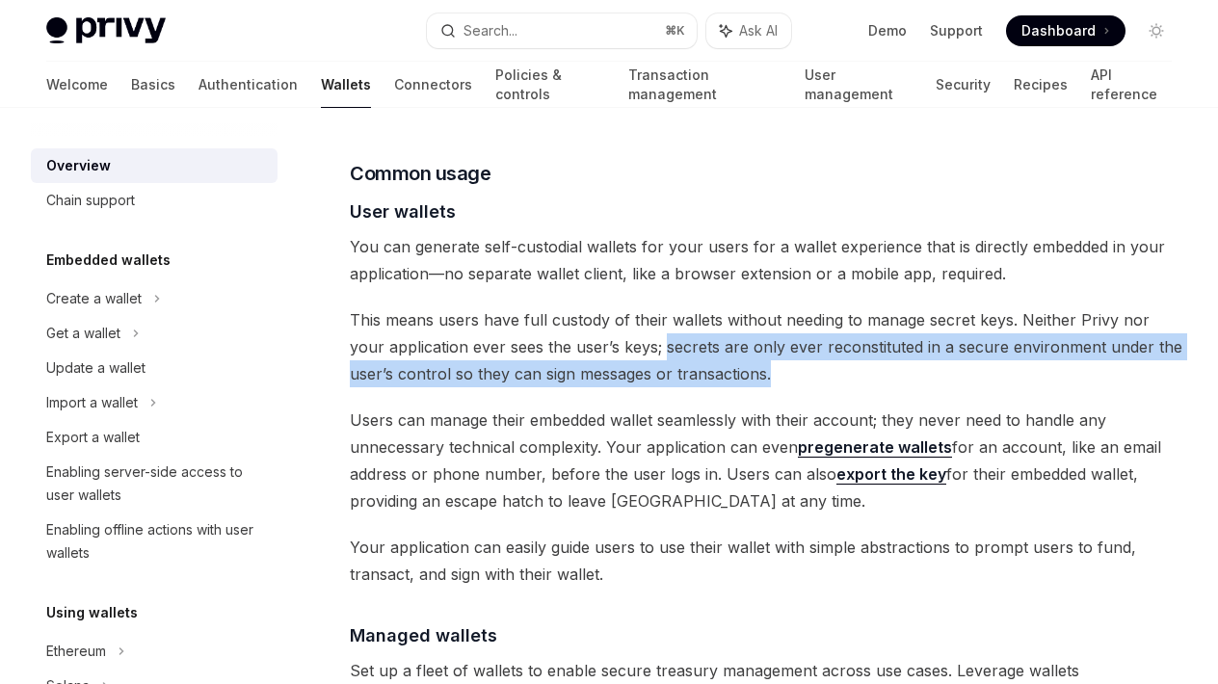
drag, startPoint x: 628, startPoint y: 328, endPoint x: 744, endPoint y: 337, distance: 116.0
click at [744, 337] on span "This means users have full custody of their wallets without needing to manage s…" at bounding box center [767, 346] width 834 height 81
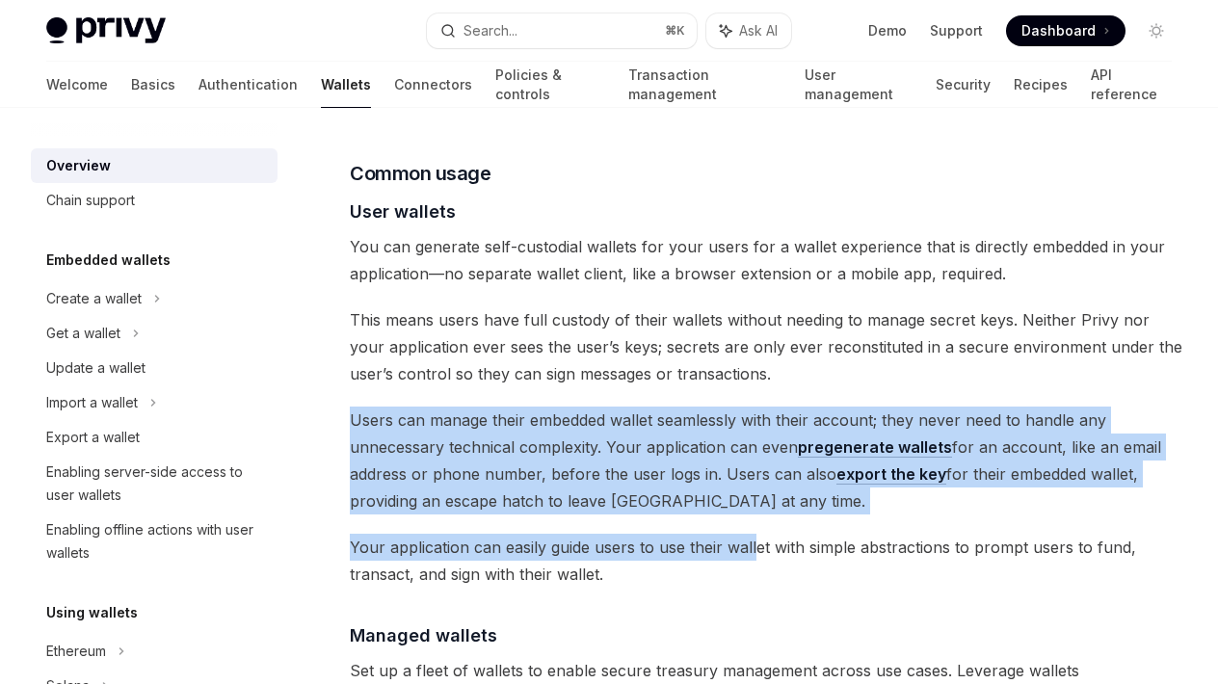
drag, startPoint x: 352, startPoint y: 393, endPoint x: 755, endPoint y: 513, distance: 420.2
click at [755, 513] on div "Privy builds wallet infrastructure that empowers users and applications to tran…" at bounding box center [767, 575] width 834 height 3340
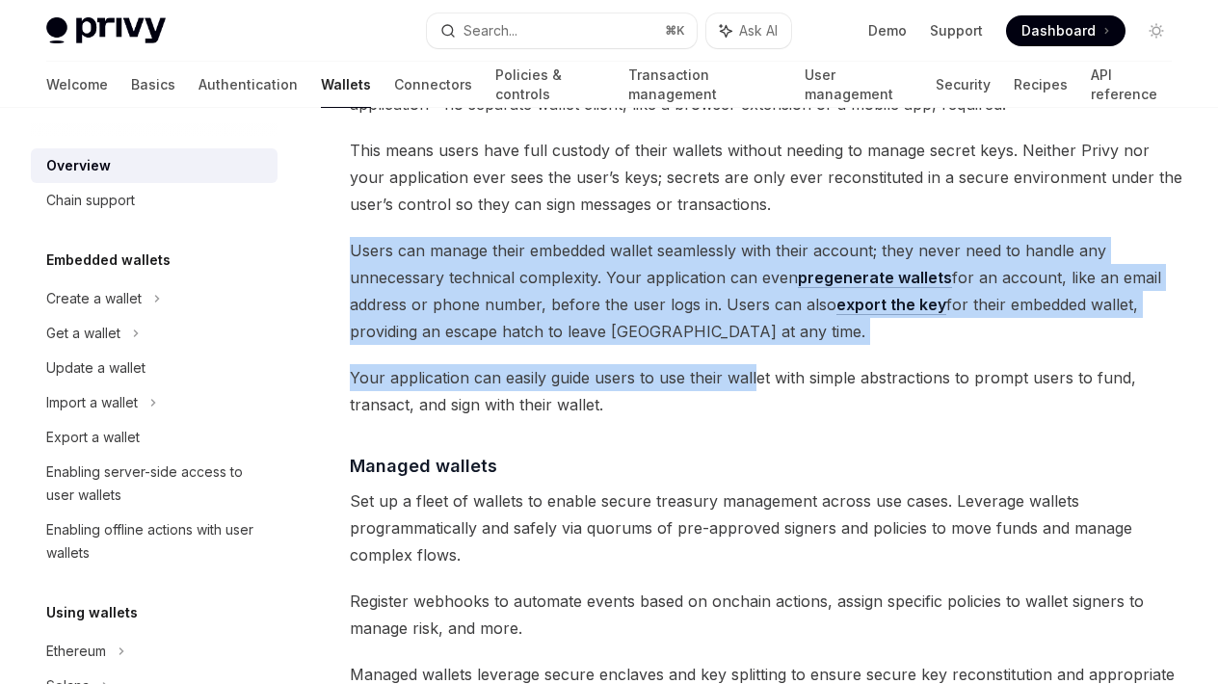
scroll to position [1510, 0]
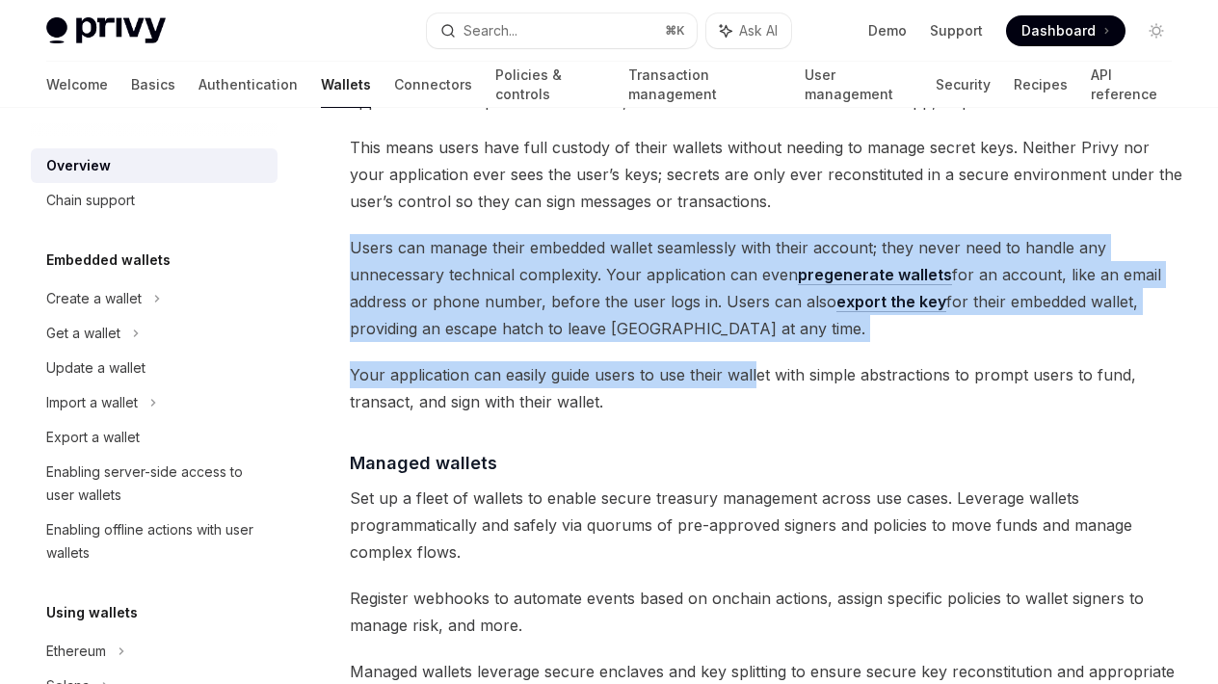
click at [350, 361] on span "Your application can easily guide users to use their wallet with simple abstrac…" at bounding box center [767, 388] width 834 height 54
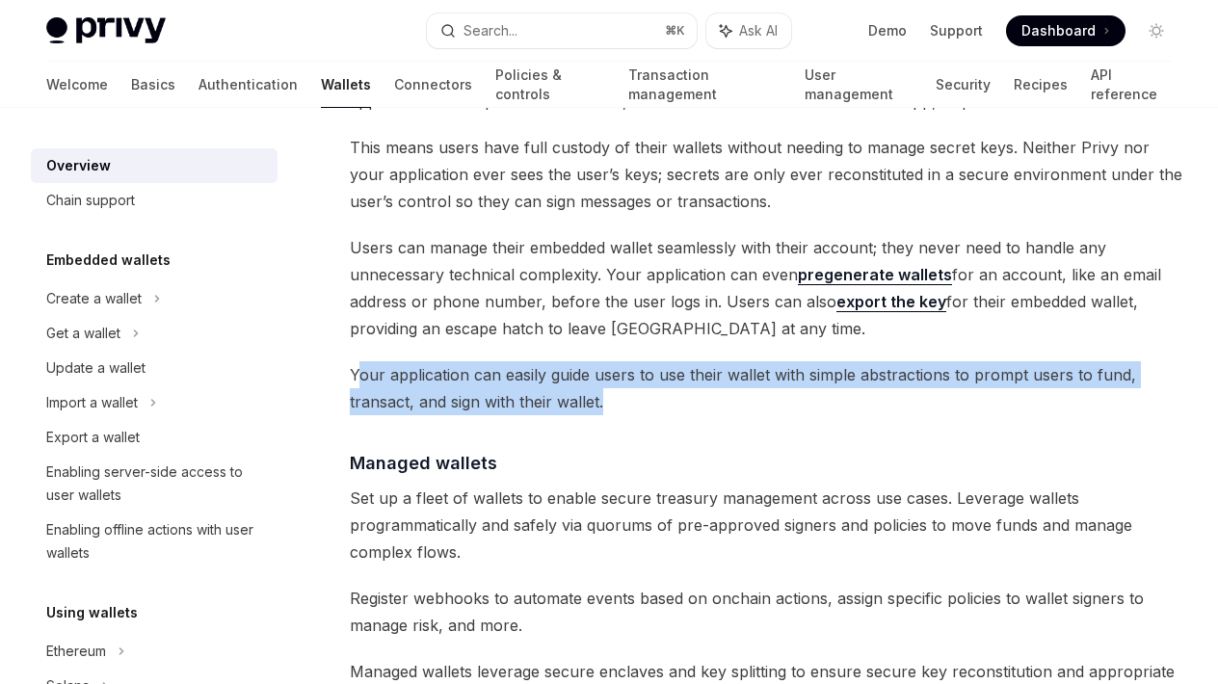
drag, startPoint x: 357, startPoint y: 346, endPoint x: 613, endPoint y: 369, distance: 257.4
click at [613, 369] on span "Your application can easily guide users to use their wallet with simple abstrac…" at bounding box center [767, 388] width 834 height 54
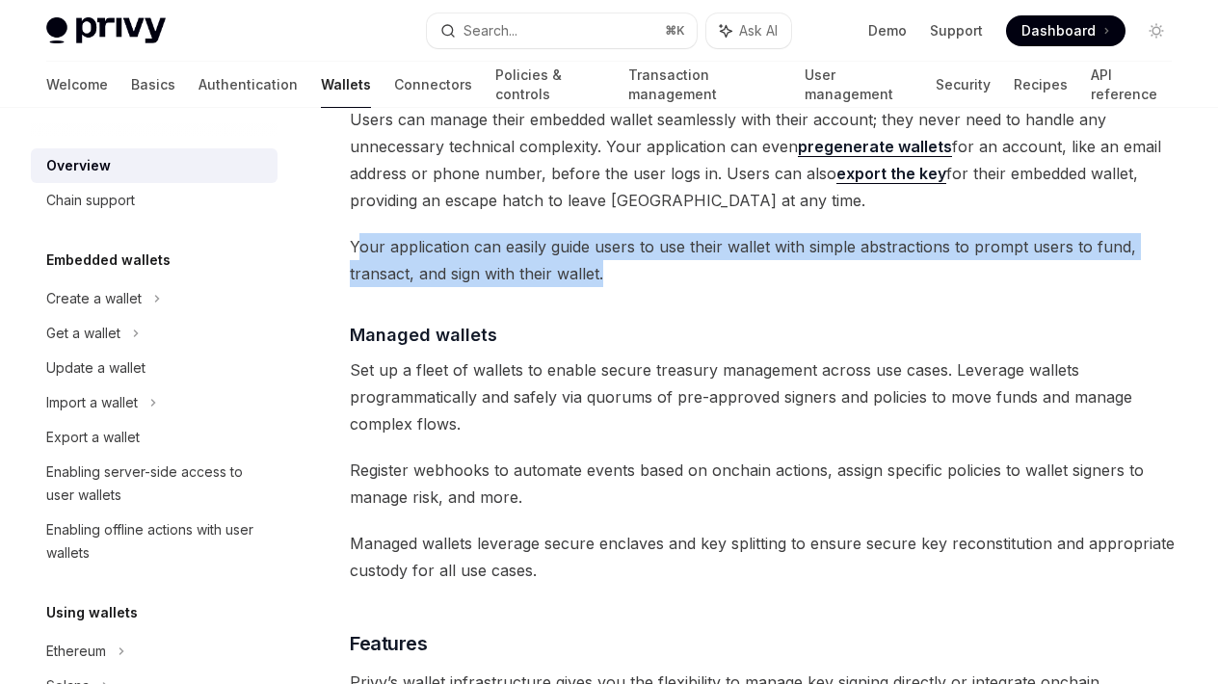
scroll to position [1639, 0]
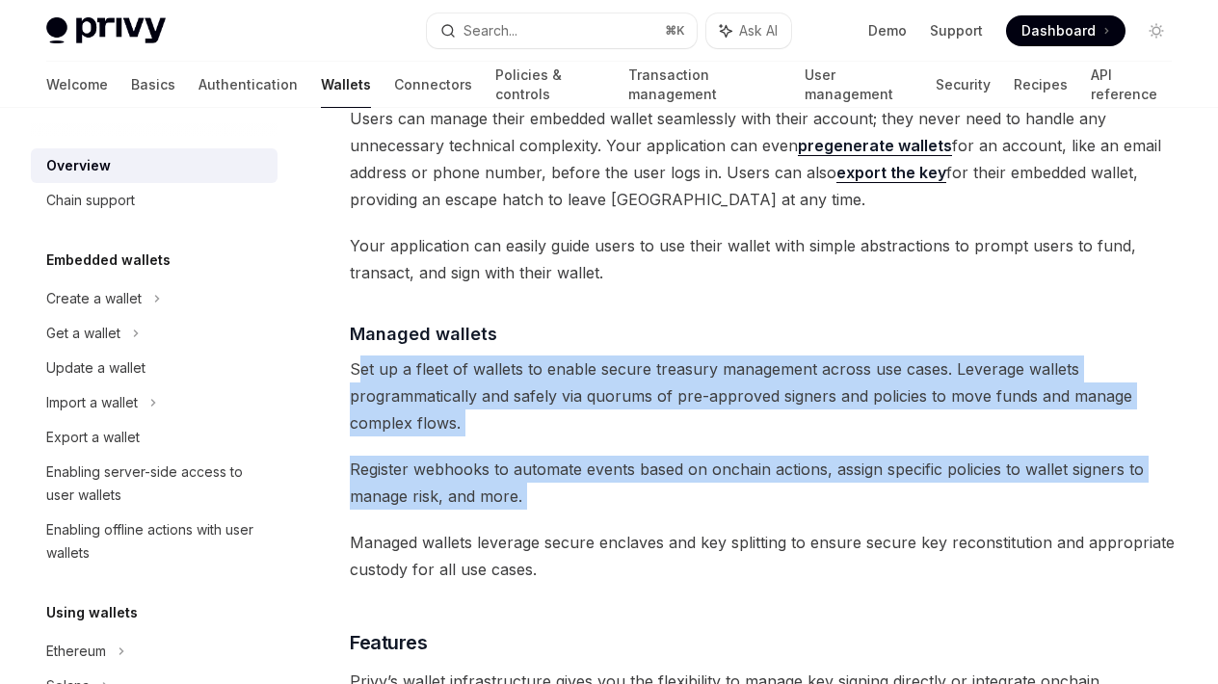
drag, startPoint x: 357, startPoint y: 343, endPoint x: 521, endPoint y: 493, distance: 223.1
click at [521, 493] on div "Privy builds wallet infrastructure that empowers users and applications to tran…" at bounding box center [767, 274] width 834 height 3340
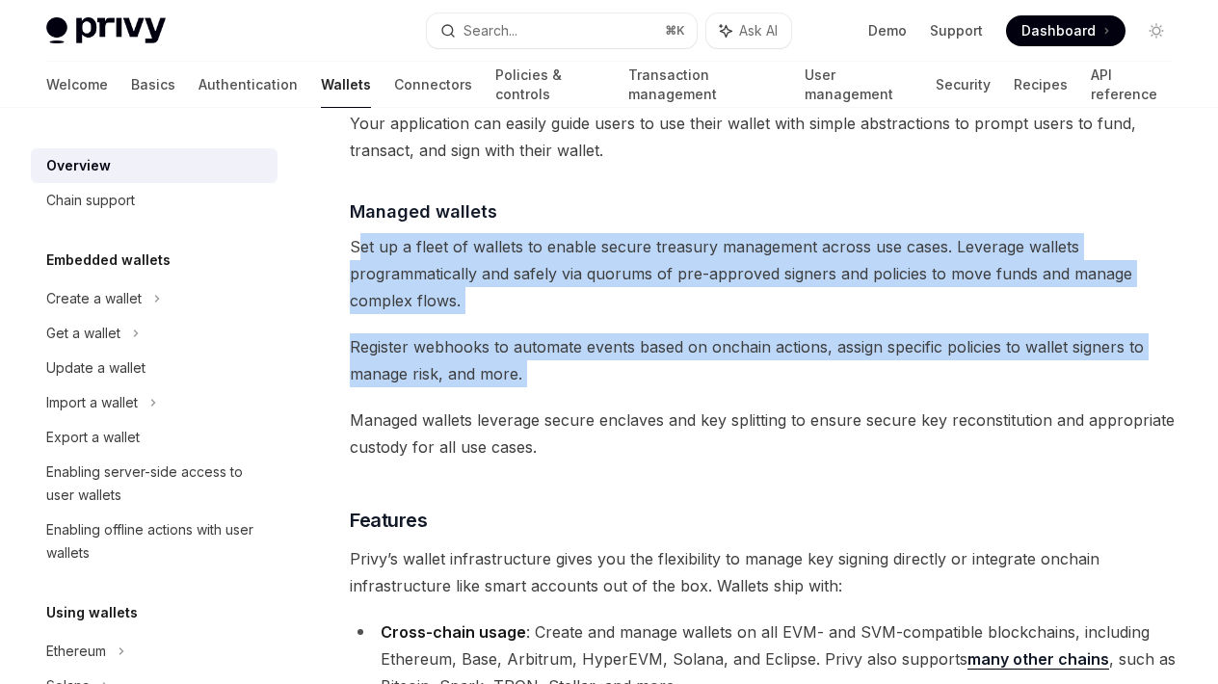
scroll to position [1764, 0]
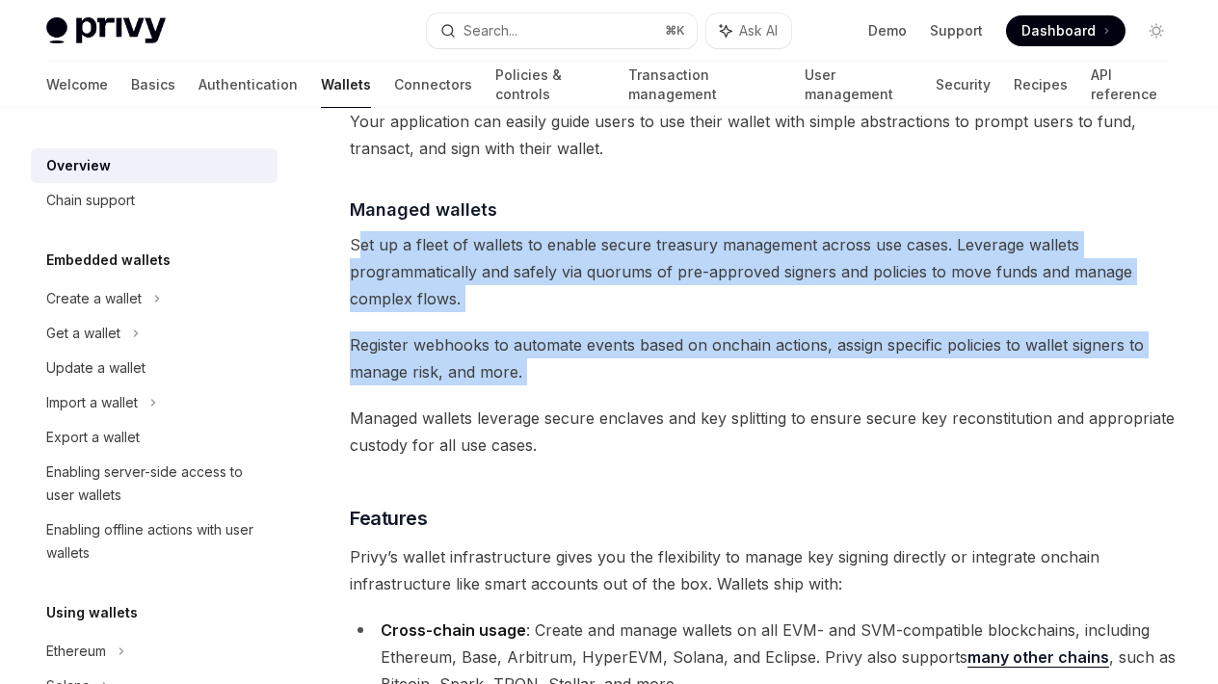
click at [356, 332] on span "Register webhooks to automate events based on onchain actions, assign specific …" at bounding box center [767, 359] width 834 height 54
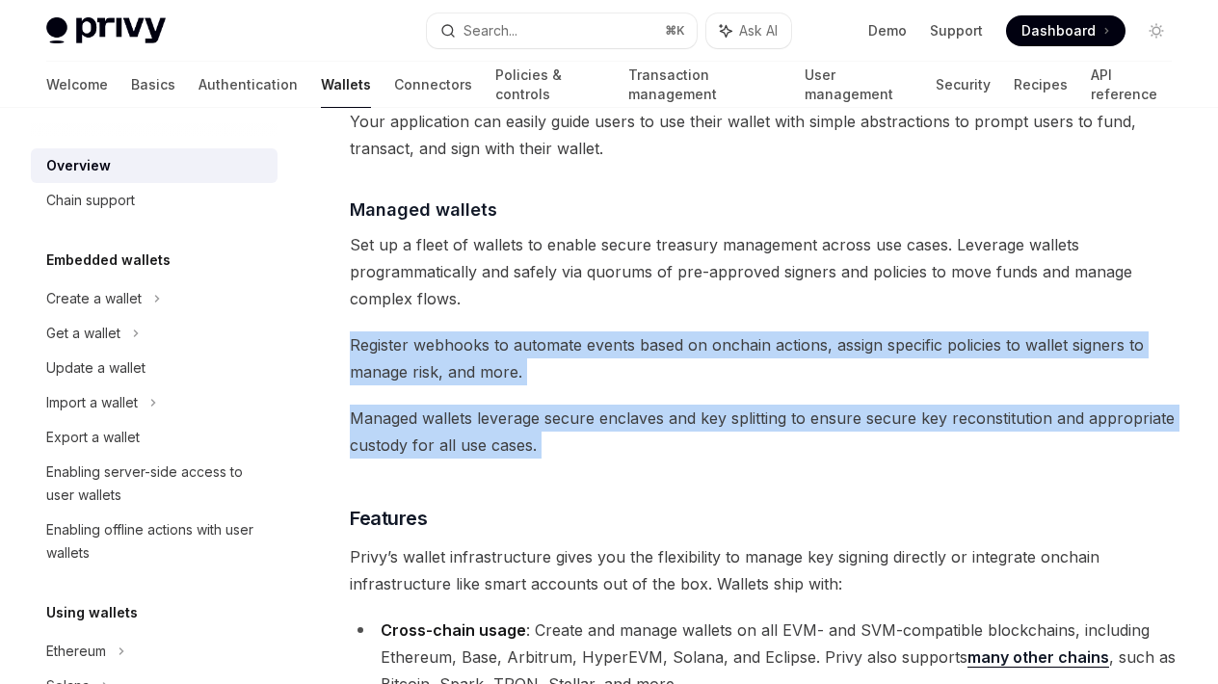
drag, startPoint x: 351, startPoint y: 309, endPoint x: 590, endPoint y: 456, distance: 280.3
click at [590, 456] on div "Privy builds wallet infrastructure that empowers users and applications to tran…" at bounding box center [767, 149] width 834 height 3340
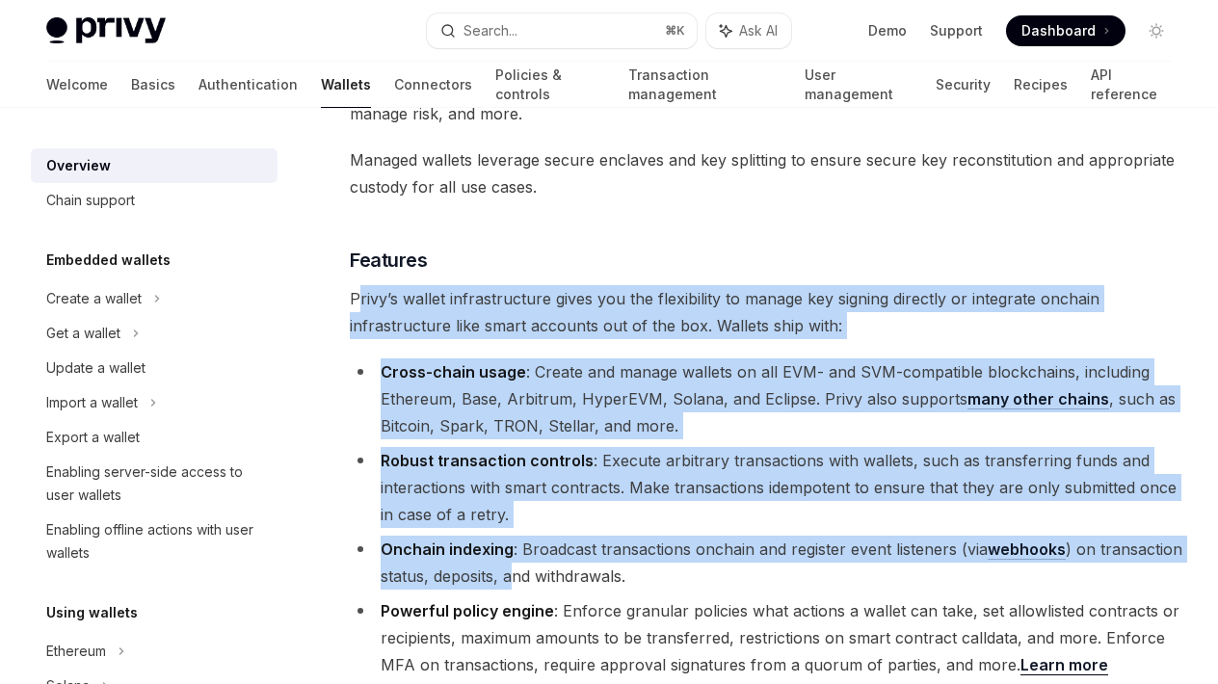
drag, startPoint x: 356, startPoint y: 270, endPoint x: 515, endPoint y: 536, distance: 309.9
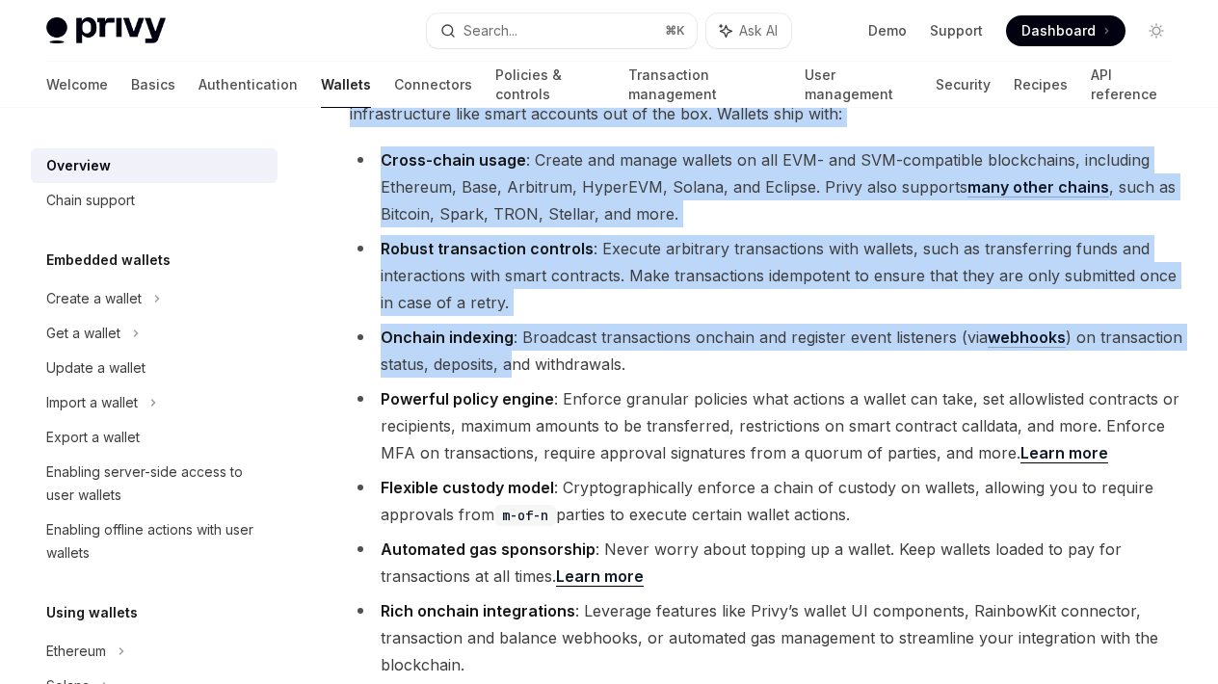
scroll to position [2234, 0]
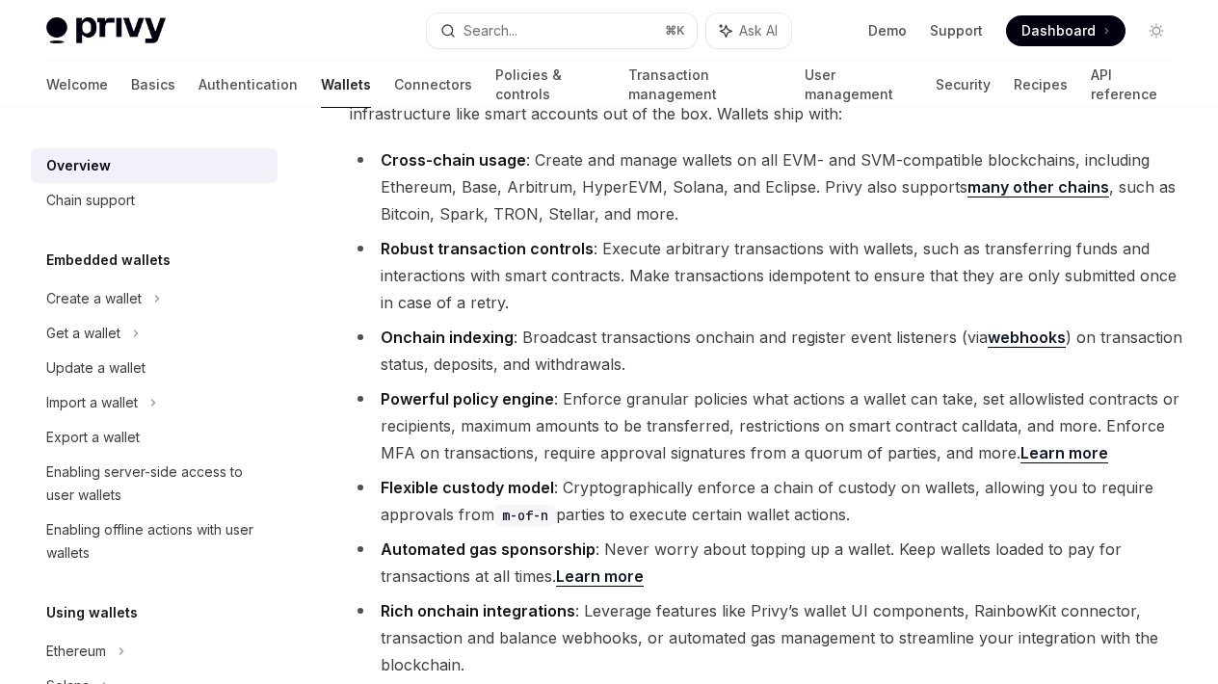
click at [466, 474] on li "Flexible custody model : Cryptographically enforce a chain of custody on wallet…" at bounding box center [767, 501] width 834 height 54
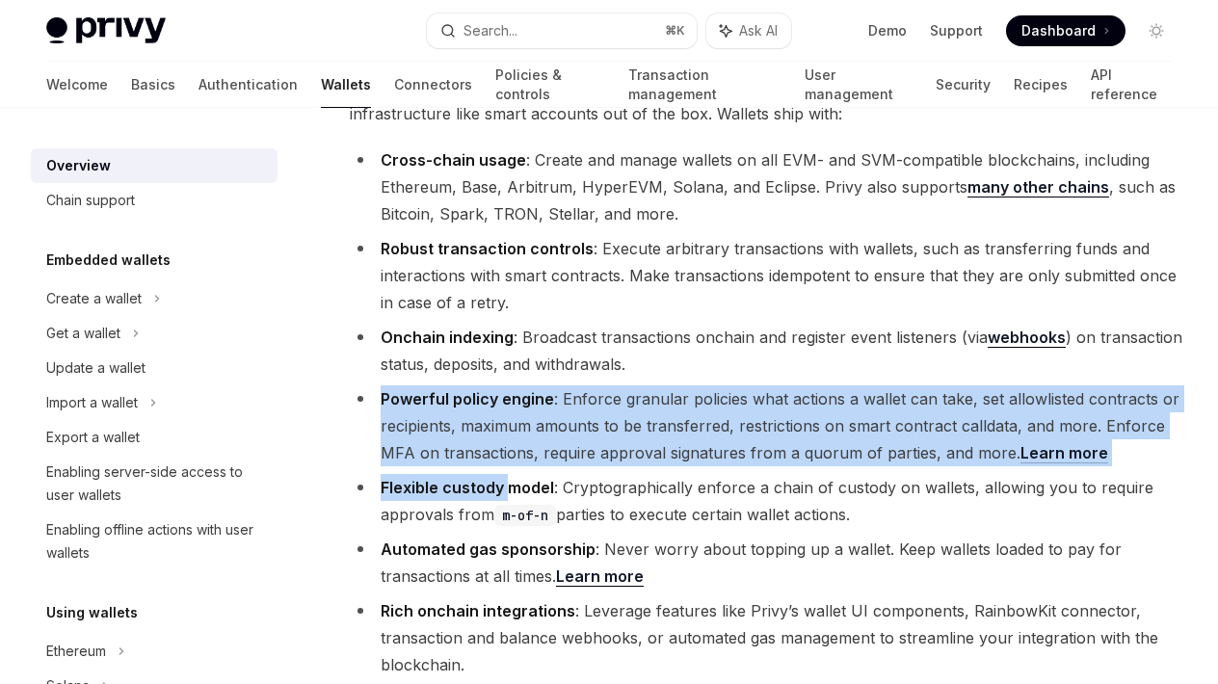
drag, startPoint x: 385, startPoint y: 369, endPoint x: 508, endPoint y: 469, distance: 158.2
click at [508, 469] on ul "Cross-chain usage : Create and manage wallets on all EVM- and SVM-compatible bl…" at bounding box center [767, 412] width 834 height 532
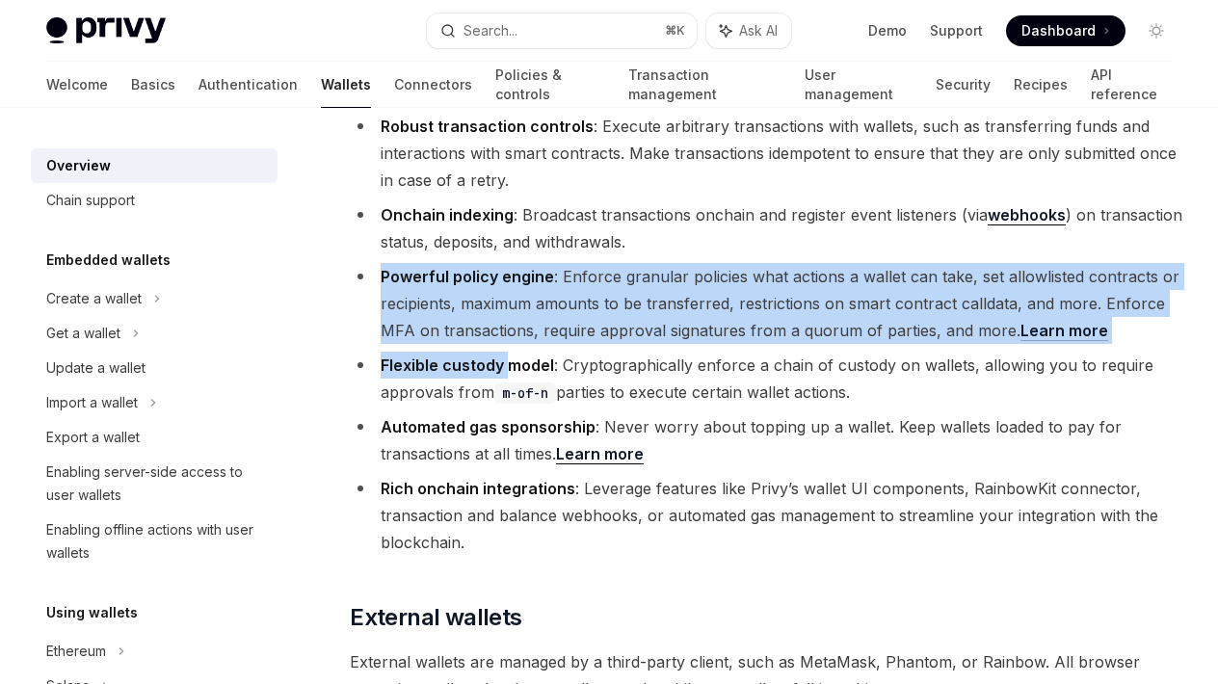
scroll to position [2356, 0]
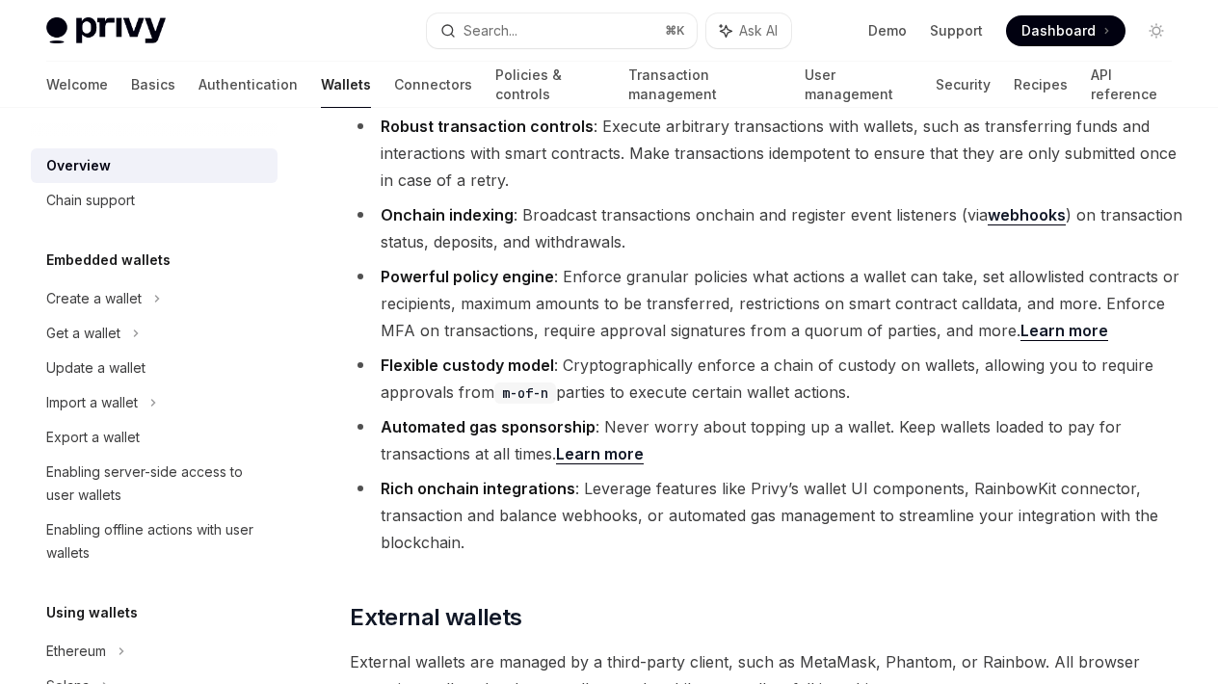
click at [437, 353] on li "Flexible custody model : Cryptographically enforce a chain of custody on wallet…" at bounding box center [767, 379] width 834 height 54
drag, startPoint x: 558, startPoint y: 337, endPoint x: 893, endPoint y: 366, distance: 336.6
click at [893, 366] on li "Flexible custody model : Cryptographically enforce a chain of custody on wallet…" at bounding box center [767, 379] width 834 height 54
click at [887, 374] on li "Flexible custody model : Cryptographically enforce a chain of custody on wallet…" at bounding box center [767, 379] width 834 height 54
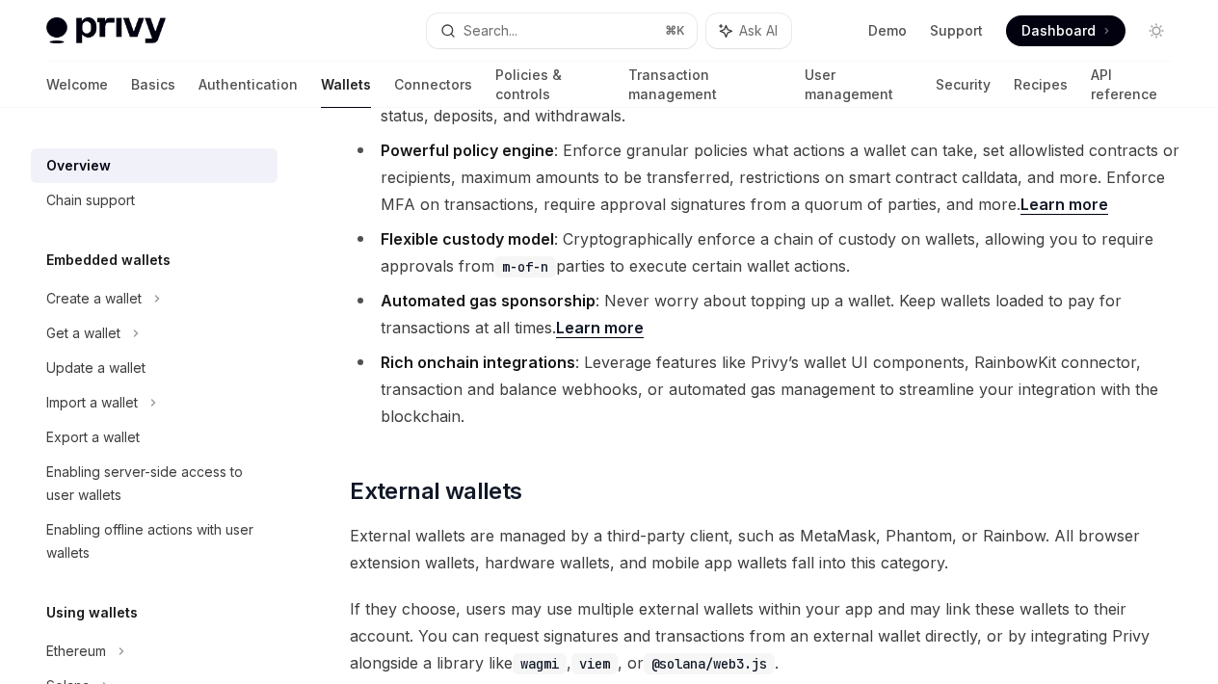
scroll to position [2484, 0]
